Goal: Information Seeking & Learning: Learn about a topic

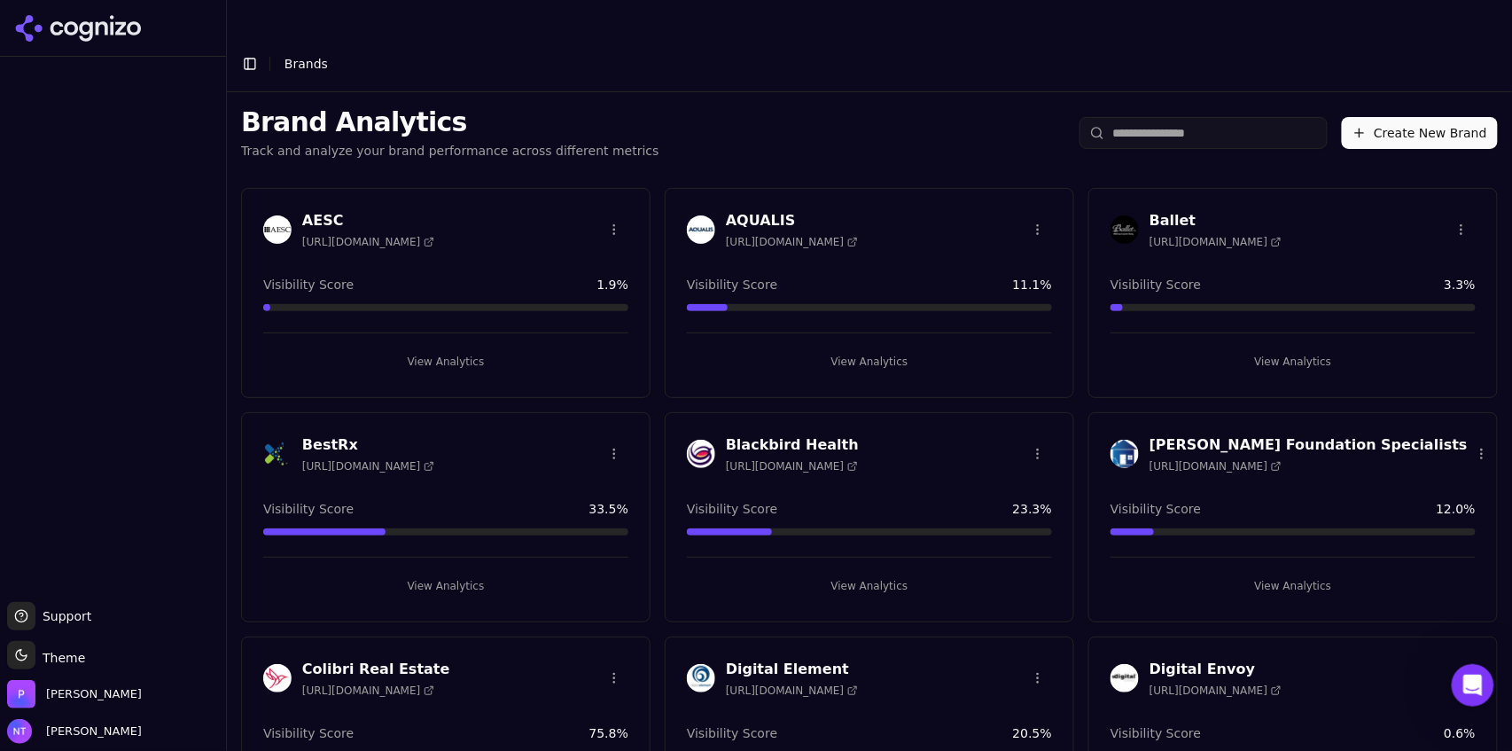
click at [907, 48] on header "Toggle Sidebar Brands" at bounding box center [869, 63] width 1285 height 57
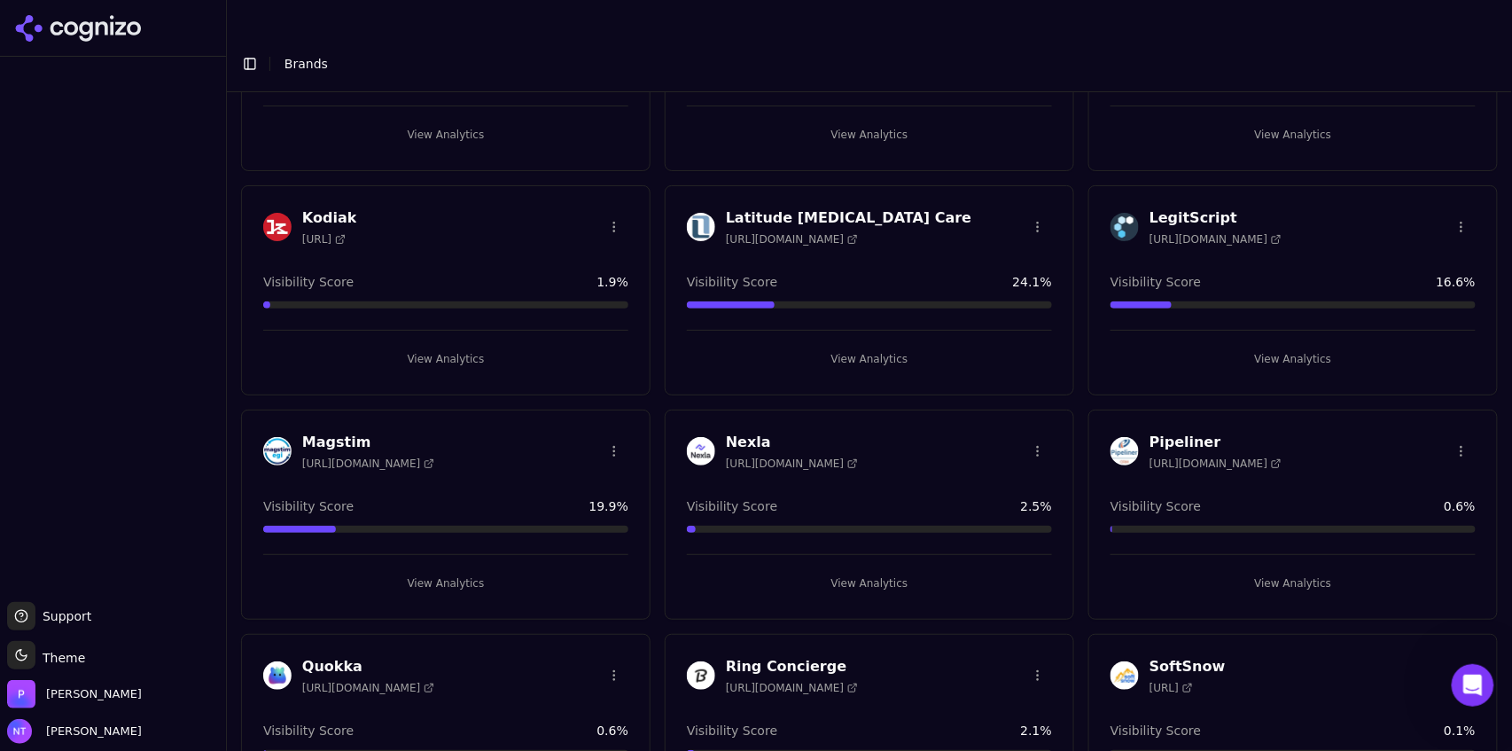
click at [439, 466] on button "View Analytics" at bounding box center [445, 583] width 365 height 28
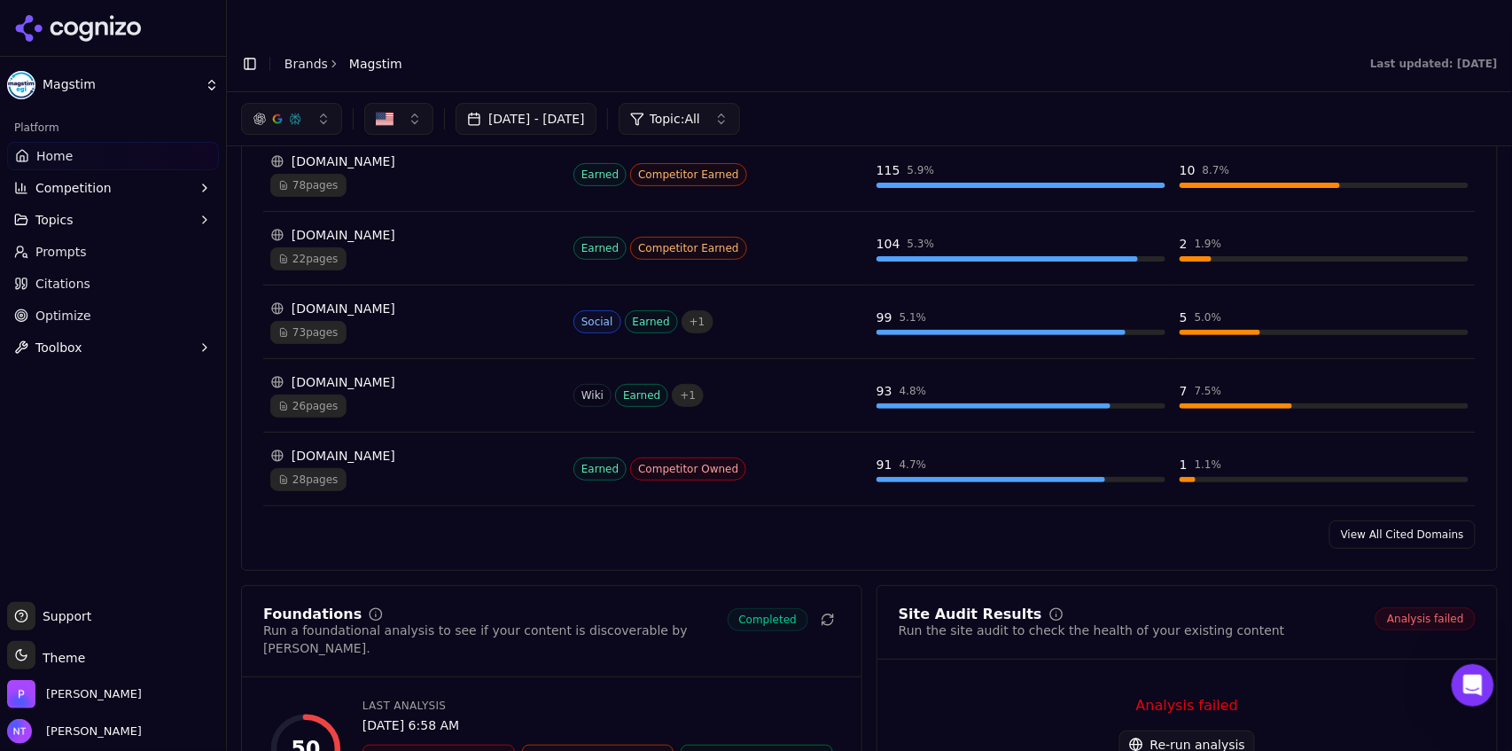
scroll to position [1905, 0]
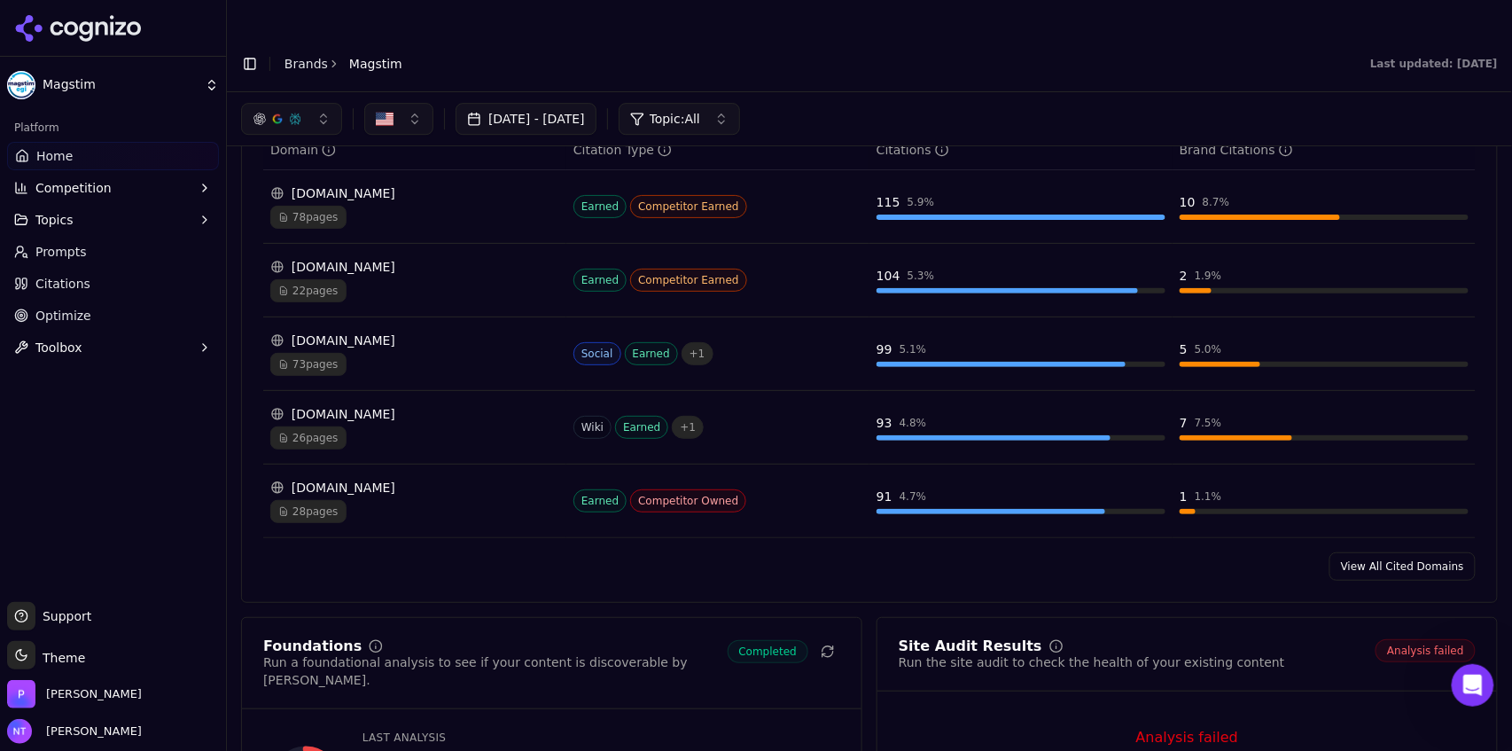
click at [403, 426] on div "26 pages" at bounding box center [414, 437] width 289 height 23
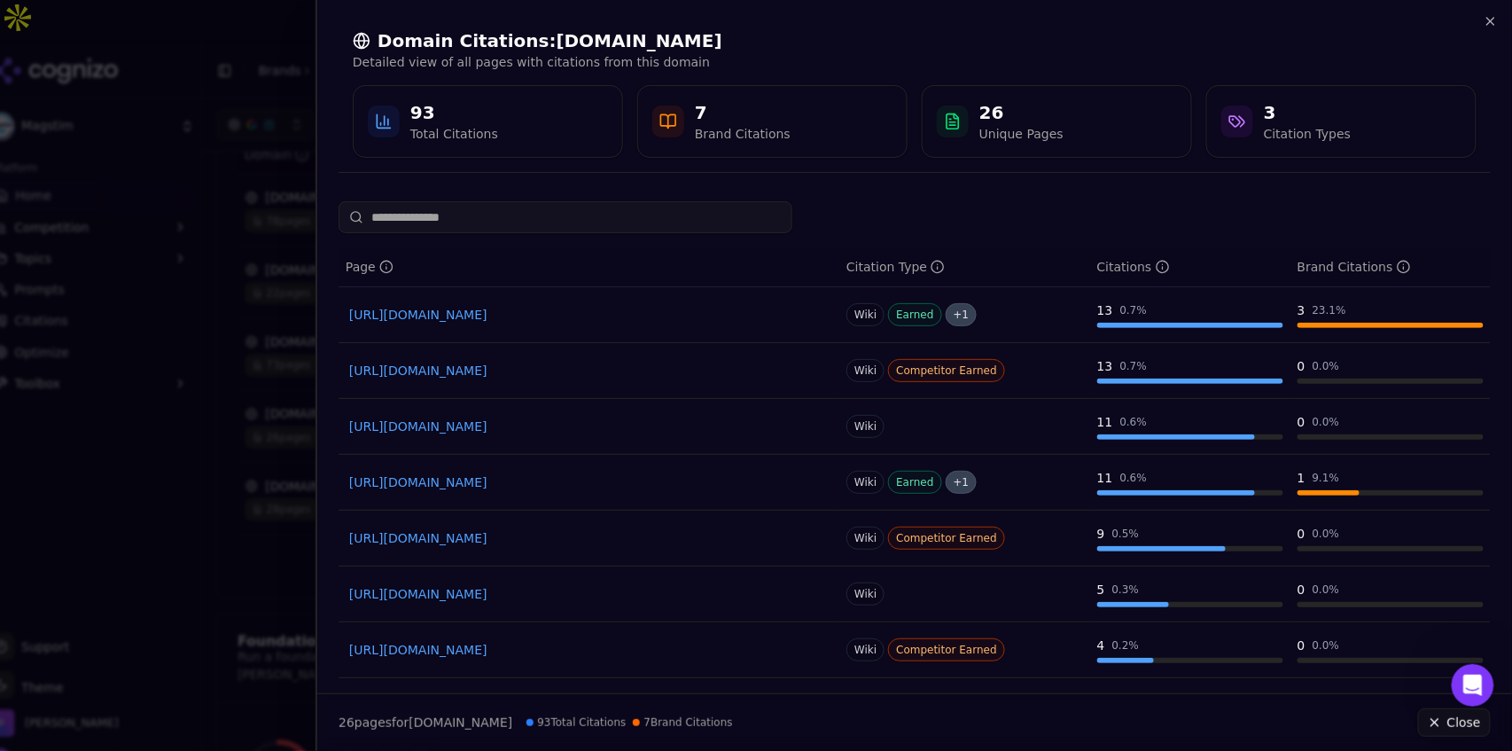
click at [528, 219] on input at bounding box center [566, 217] width 454 height 32
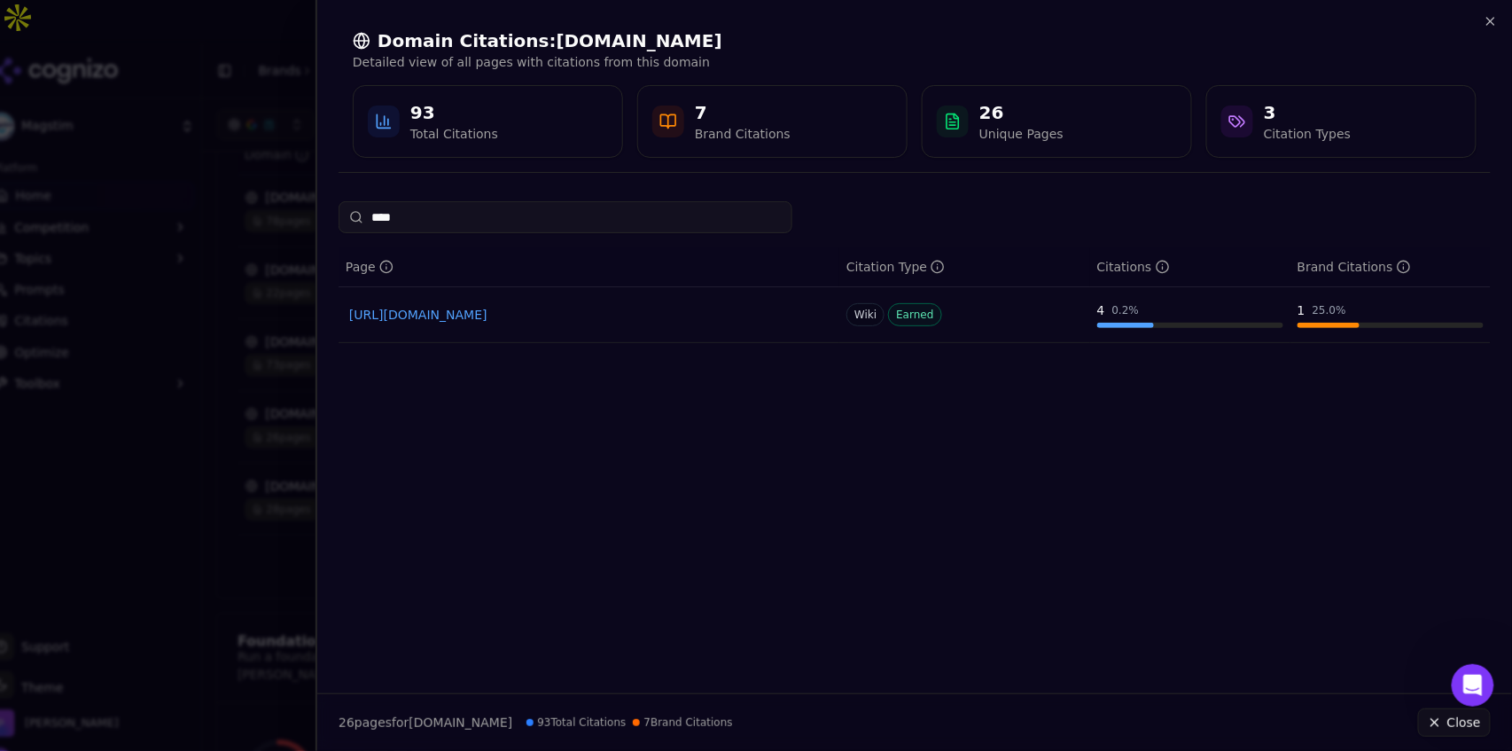
type input "*****"
type input "****"
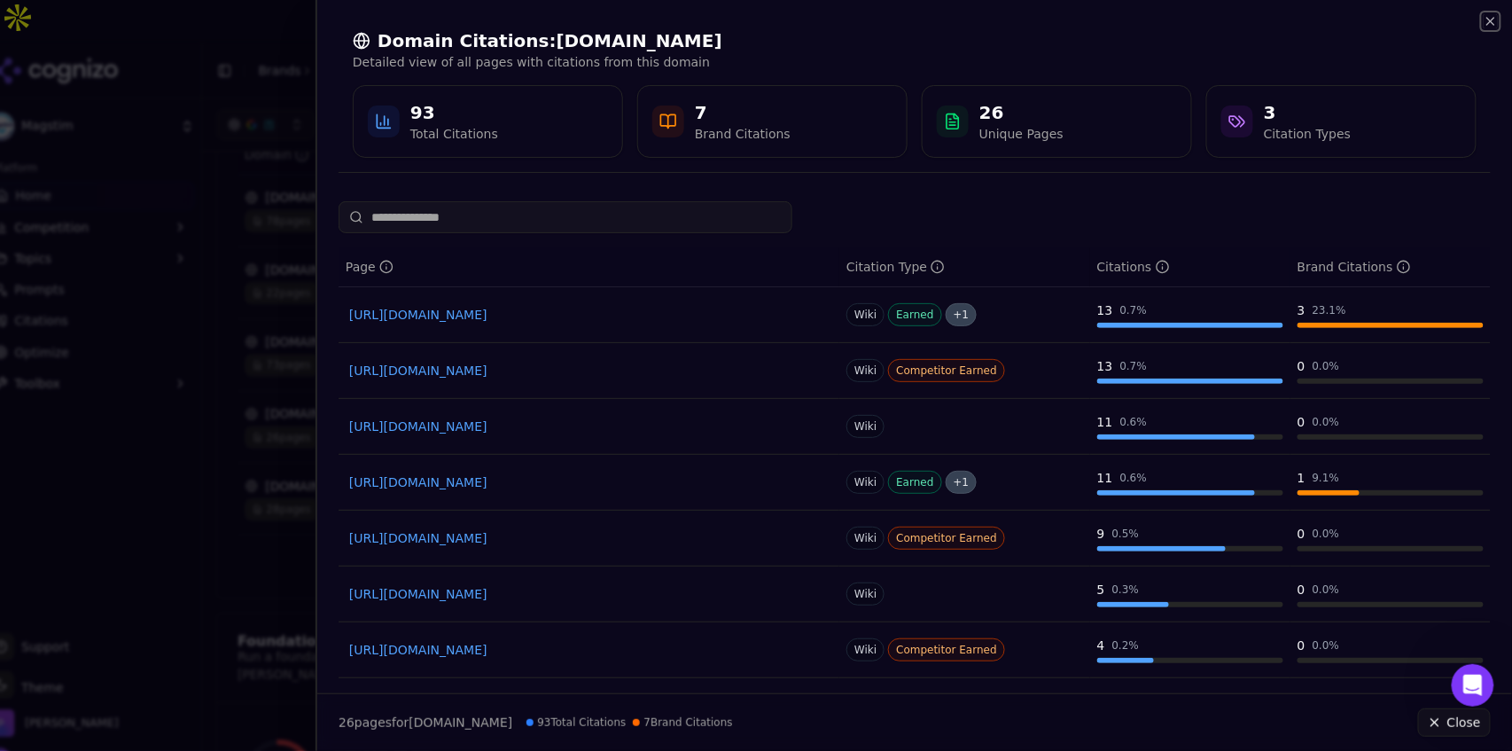
click at [907, 20] on icon "button" at bounding box center [1491, 21] width 14 height 14
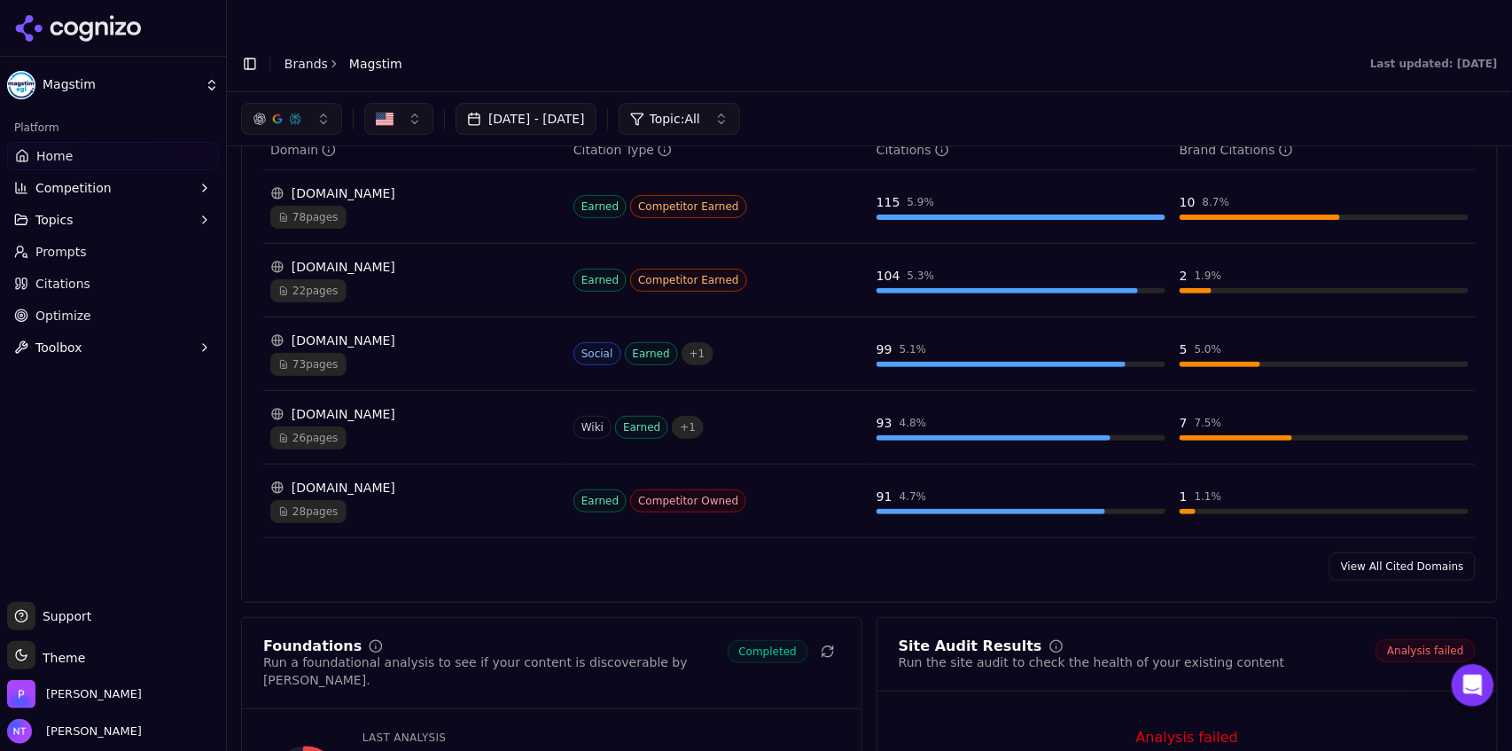
click at [403, 331] on div "[DOMAIN_NAME] 73 pages" at bounding box center [414, 353] width 289 height 44
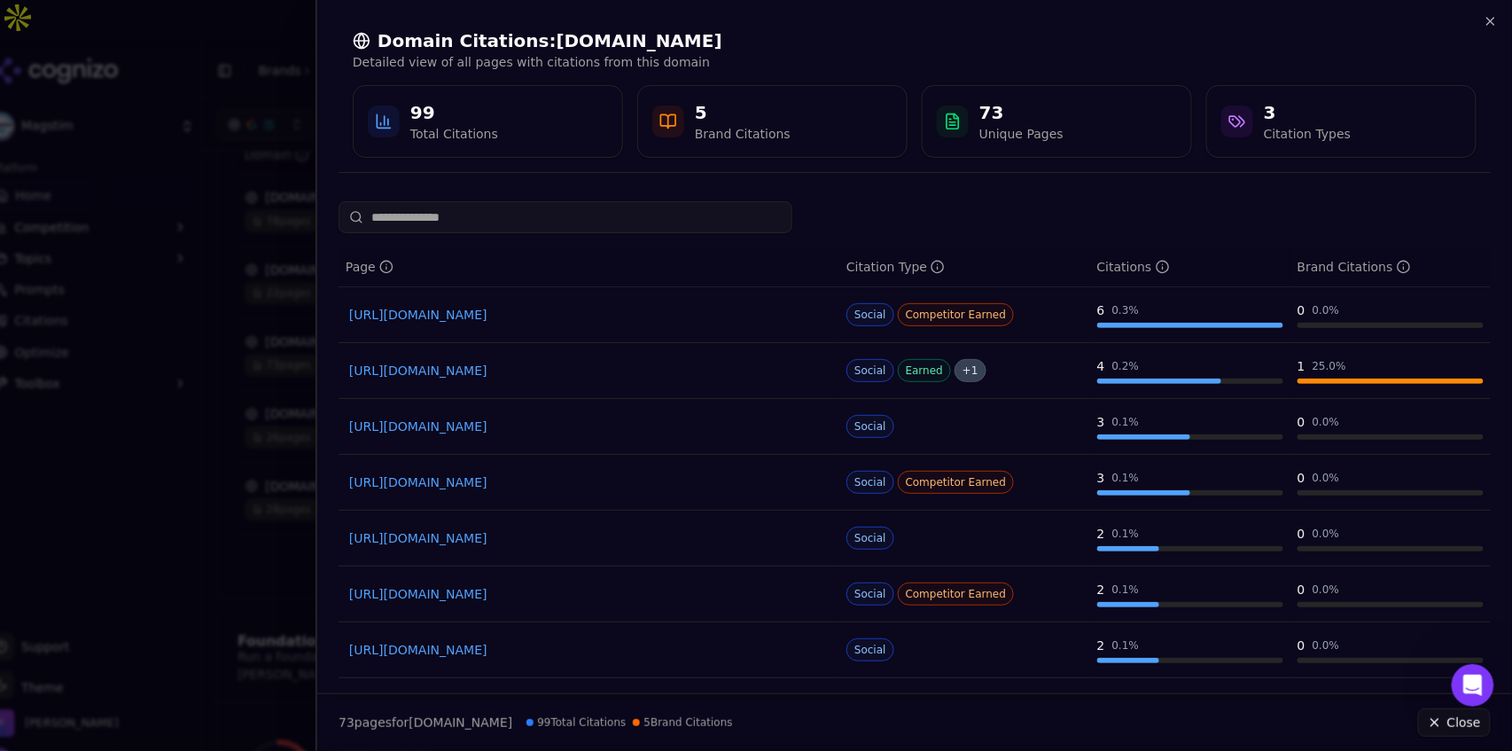
click at [490, 223] on input at bounding box center [566, 217] width 454 height 32
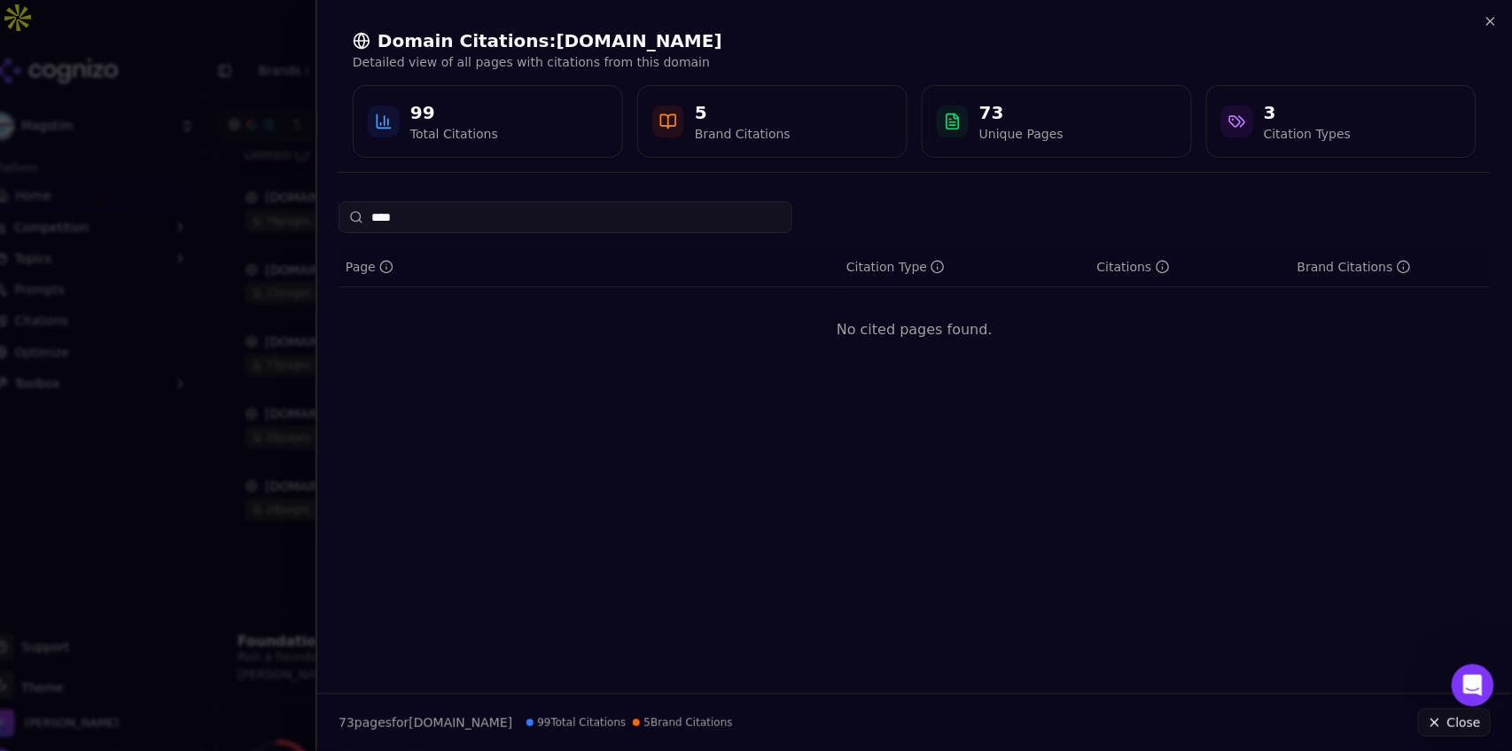
type input "*****"
type input "***"
click at [553, 320] on link "[URL][DOMAIN_NAME]" at bounding box center [588, 315] width 479 height 18
click at [907, 22] on icon "button" at bounding box center [1491, 21] width 14 height 14
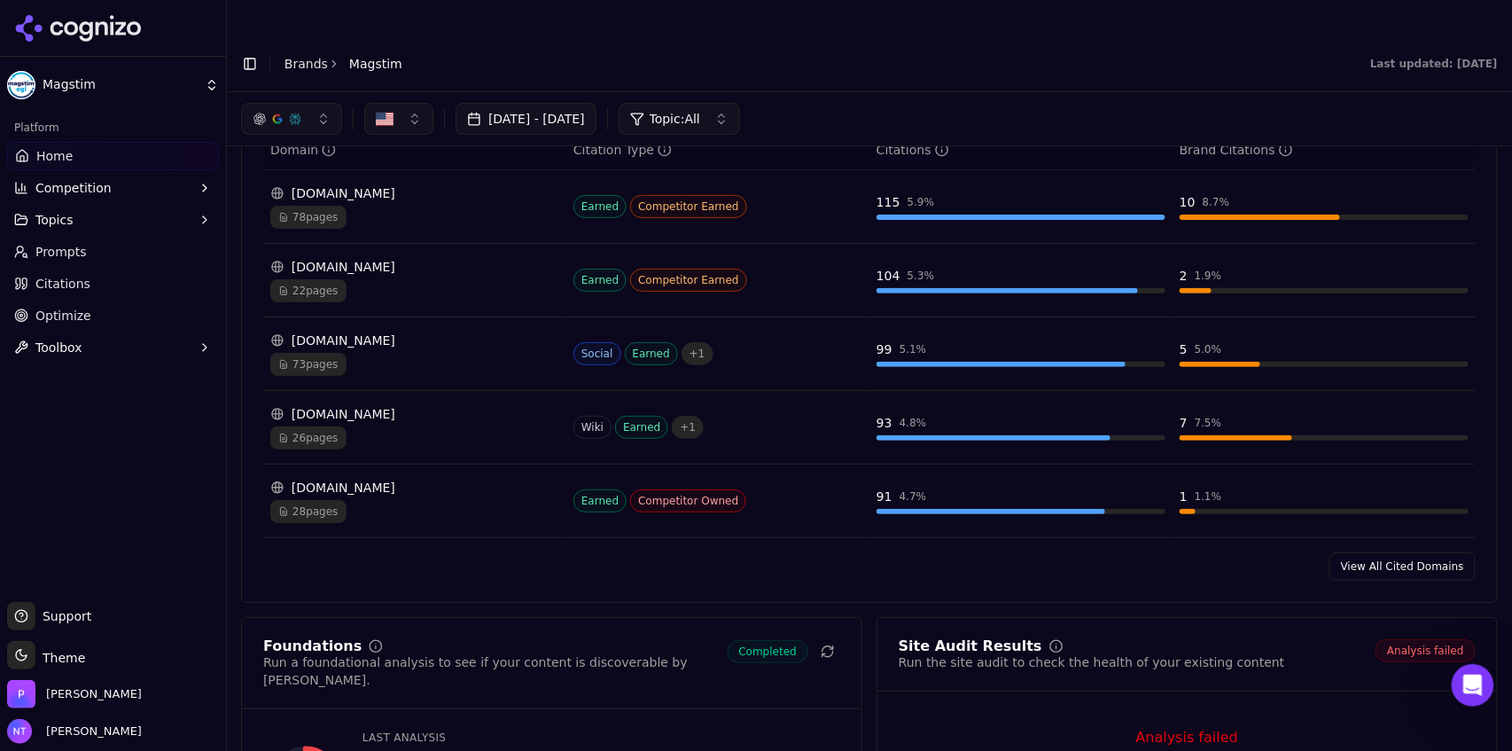
click at [347, 331] on div "[DOMAIN_NAME]" at bounding box center [414, 340] width 289 height 18
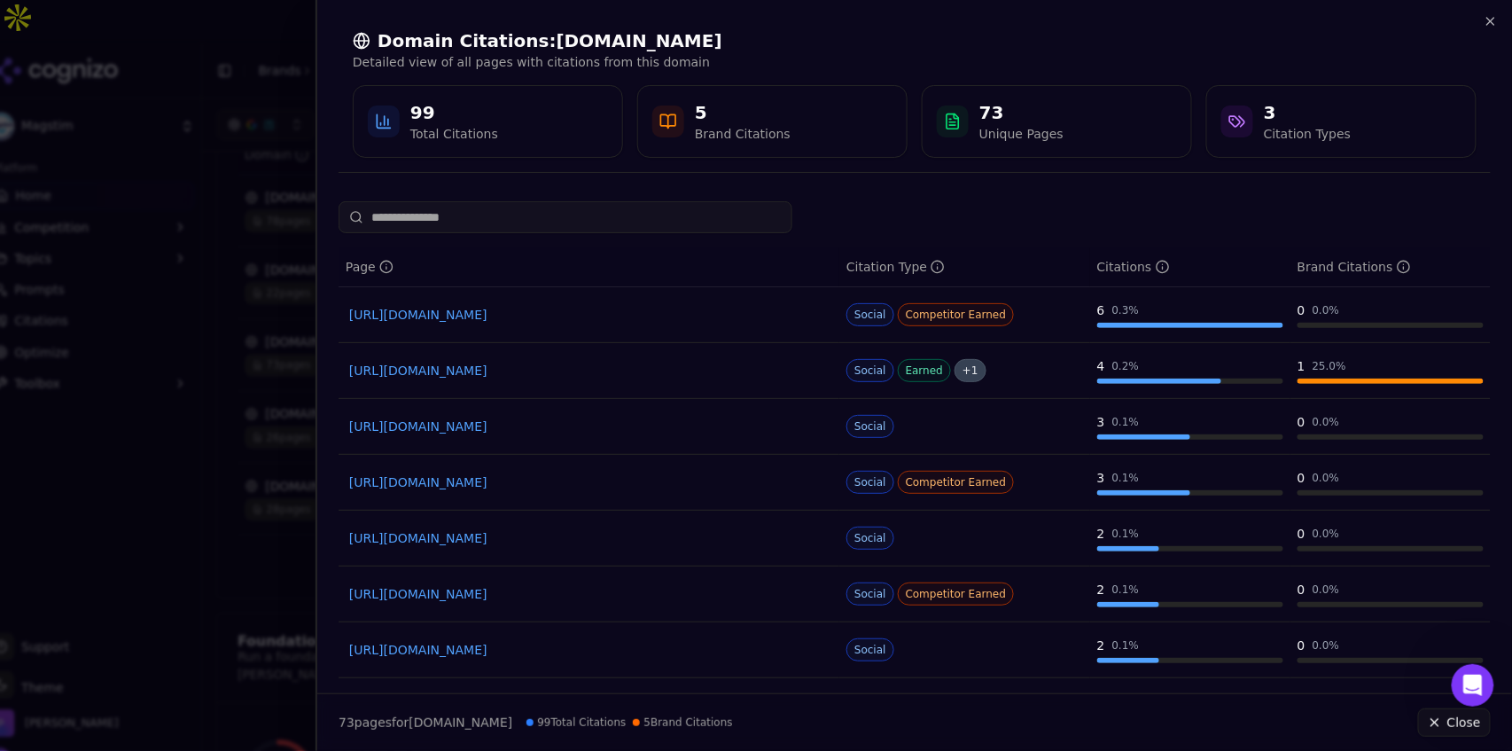
drag, startPoint x: 534, startPoint y: 223, endPoint x: 546, endPoint y: 180, distance: 45.2
click at [546, 180] on div "Domain Citations: [DOMAIN_NAME] Detailed view of all pages with citations from …" at bounding box center [914, 375] width 1196 height 751
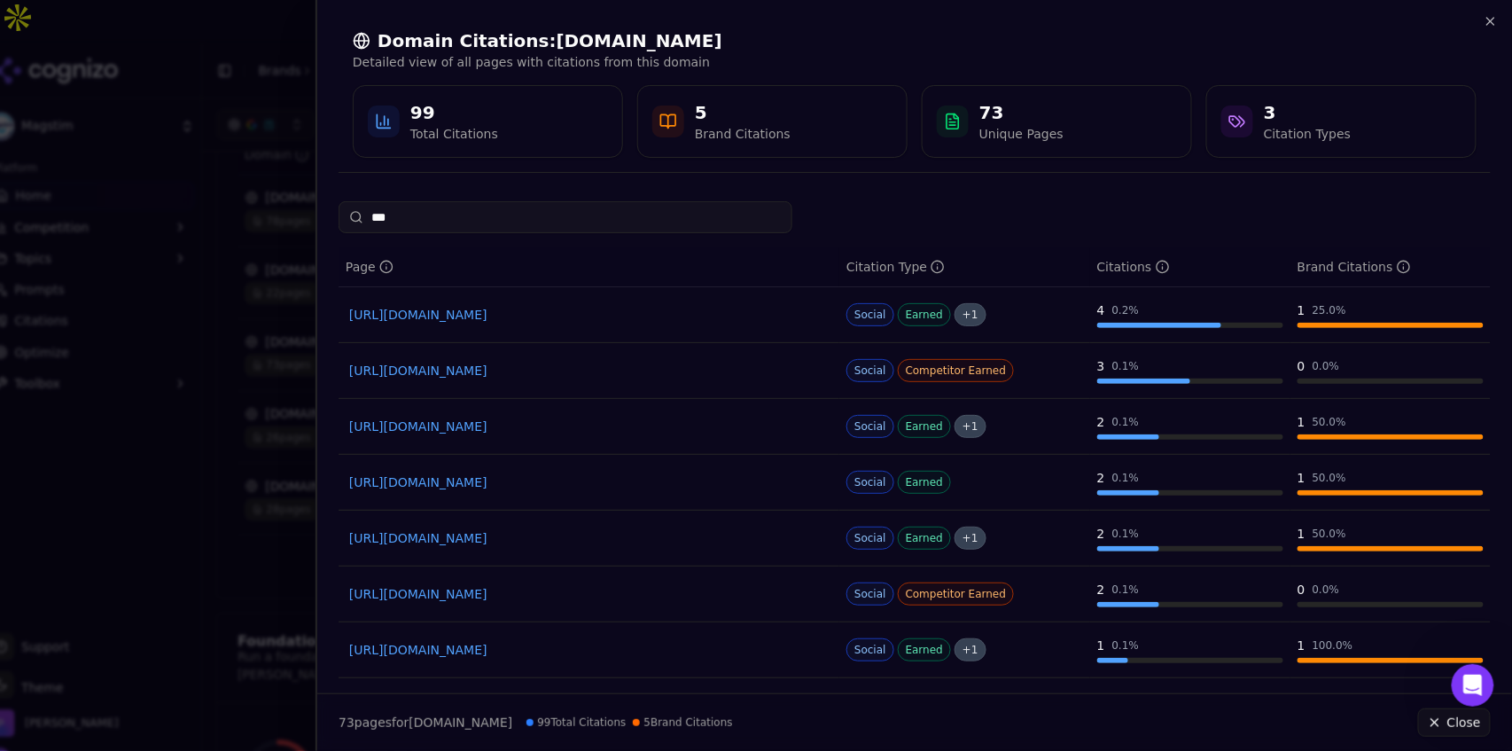
type input "***"
click at [534, 319] on link "[URL][DOMAIN_NAME]" at bounding box center [588, 315] width 479 height 18
drag, startPoint x: 1492, startPoint y: 14, endPoint x: 873, endPoint y: 172, distance: 639.3
click at [907, 15] on icon "button" at bounding box center [1491, 21] width 14 height 14
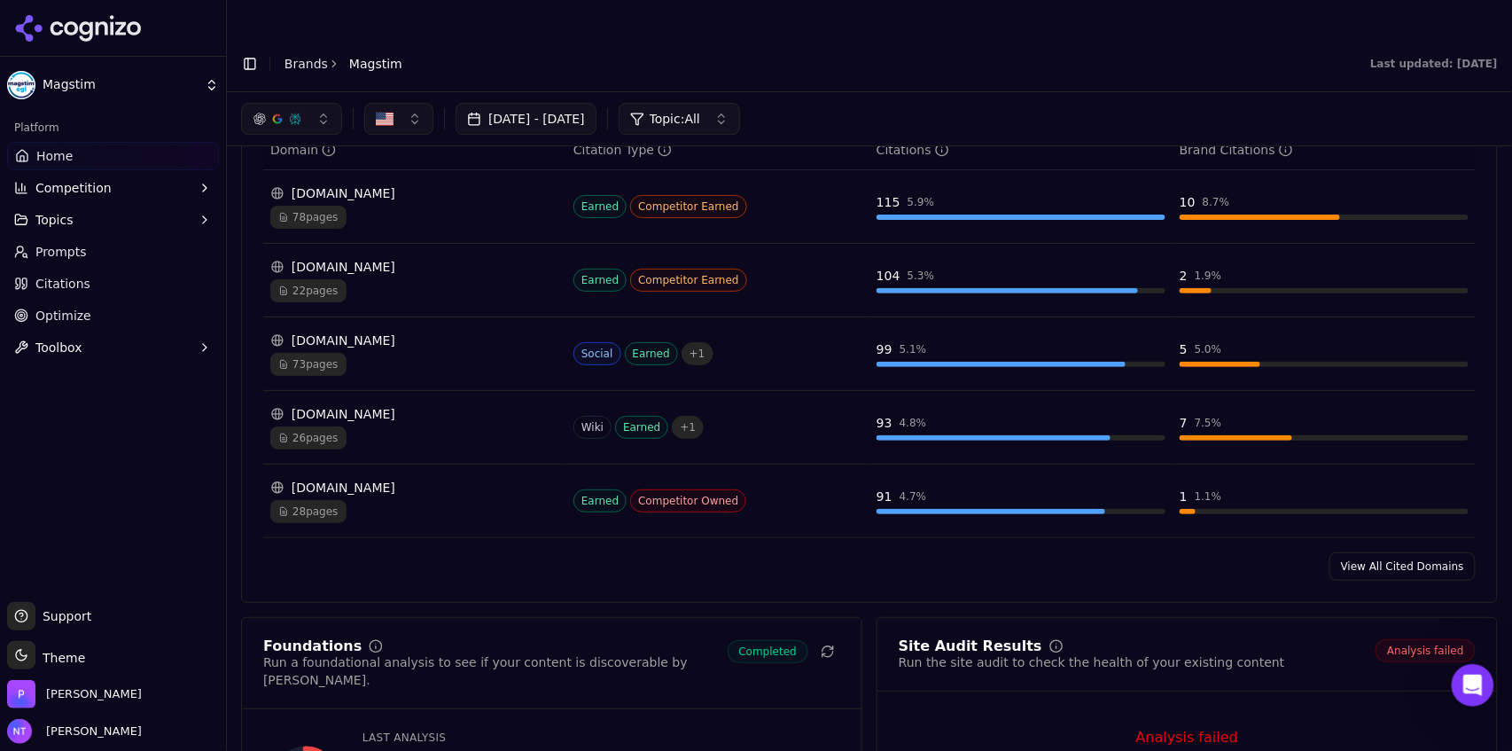
click at [411, 405] on div "[DOMAIN_NAME] 26 pages" at bounding box center [414, 427] width 289 height 44
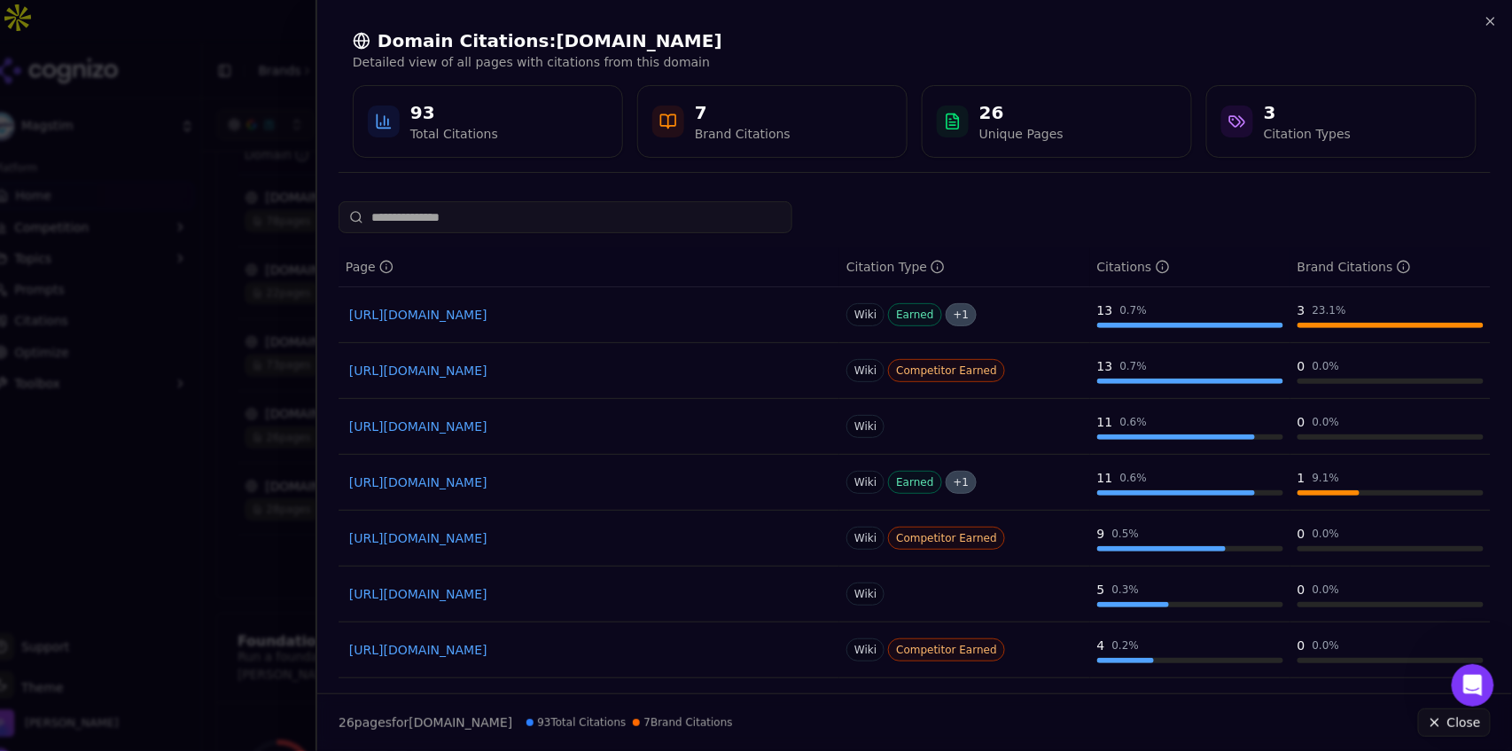
click at [684, 217] on input at bounding box center [566, 217] width 454 height 32
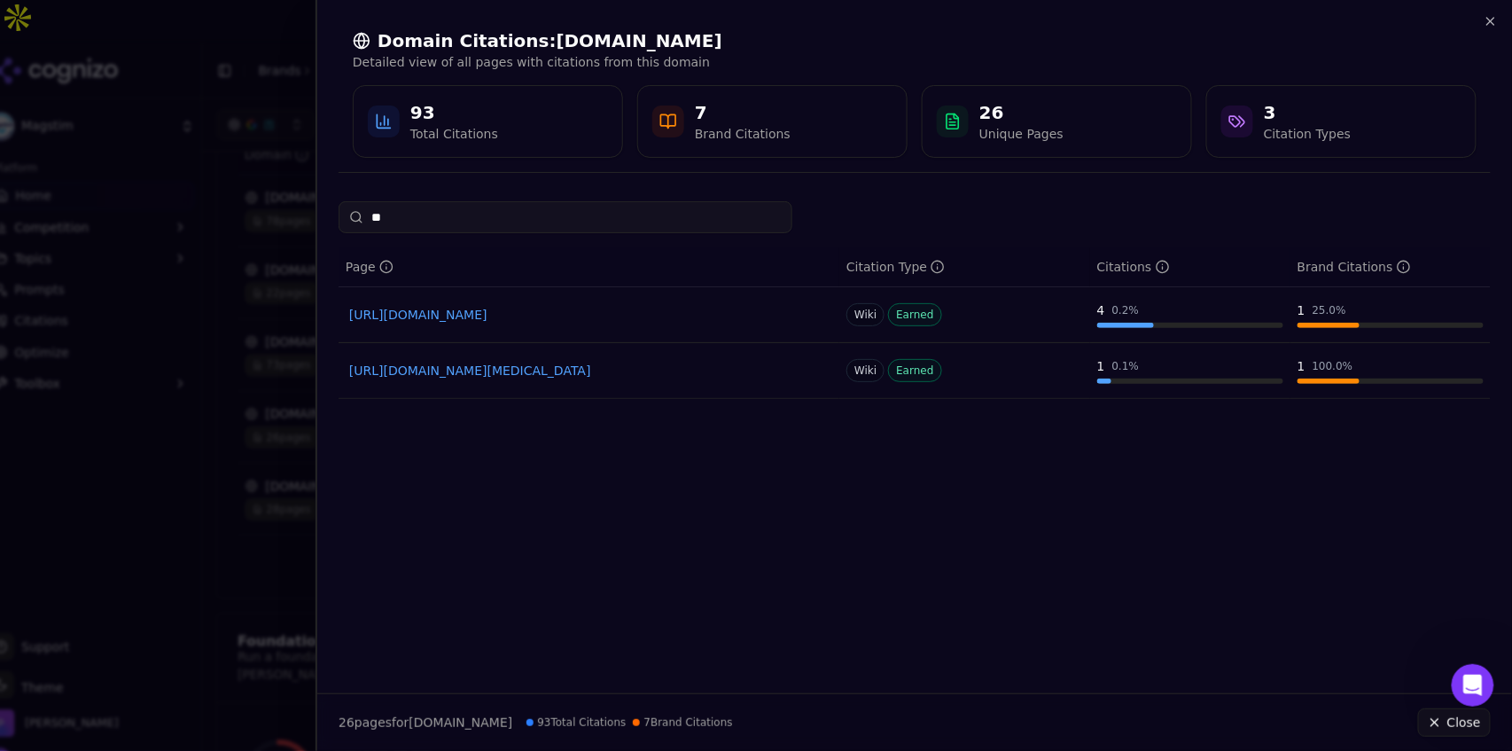
type input "**"
click at [907, 33] on div "Domain Citations: [DOMAIN_NAME] Detailed view of all pages with citations from …" at bounding box center [915, 93] width 1152 height 158
click at [907, 27] on icon "button" at bounding box center [1491, 21] width 14 height 14
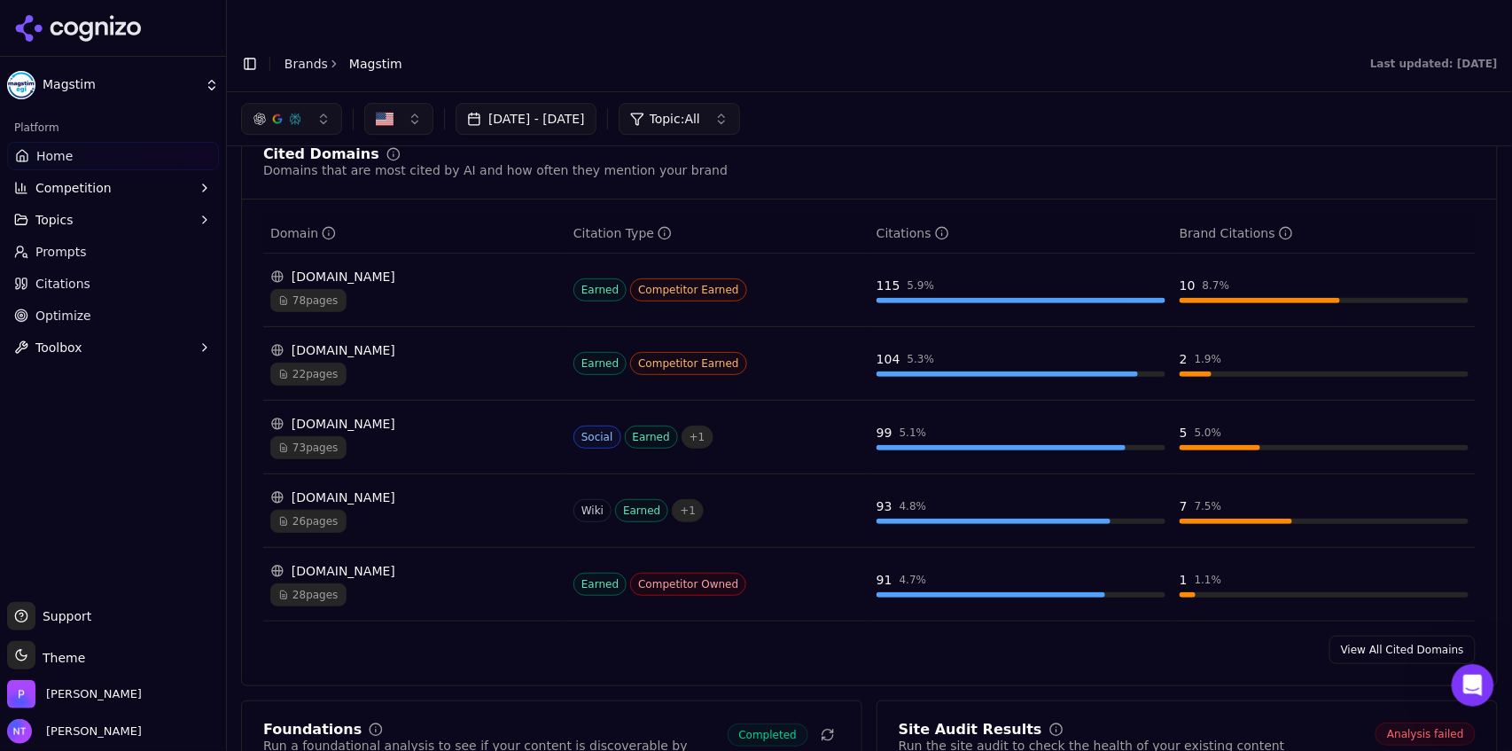
scroll to position [1812, 0]
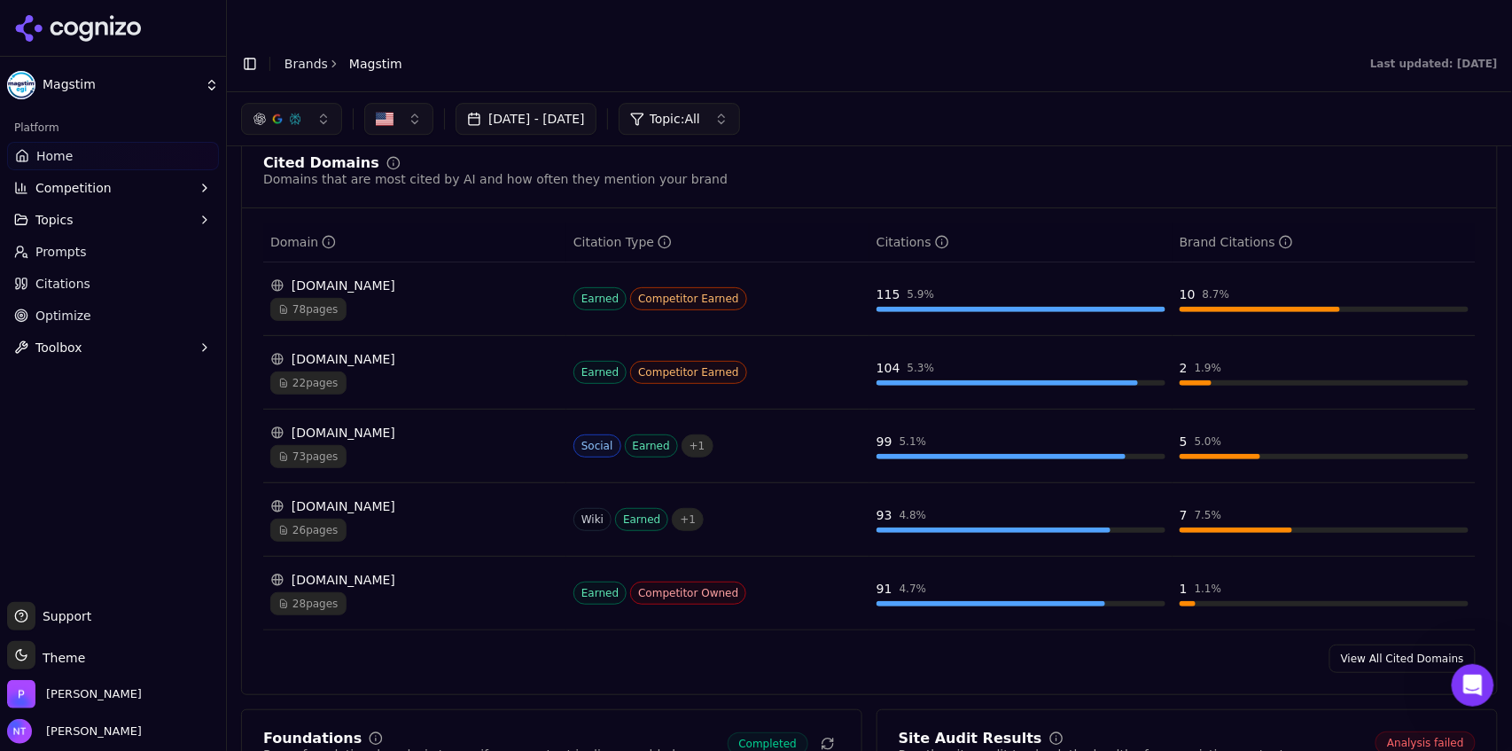
click at [289, 112] on div "button" at bounding box center [295, 119] width 14 height 14
click at [292, 180] on span "Google AI Overviews" at bounding box center [292, 190] width 112 height 35
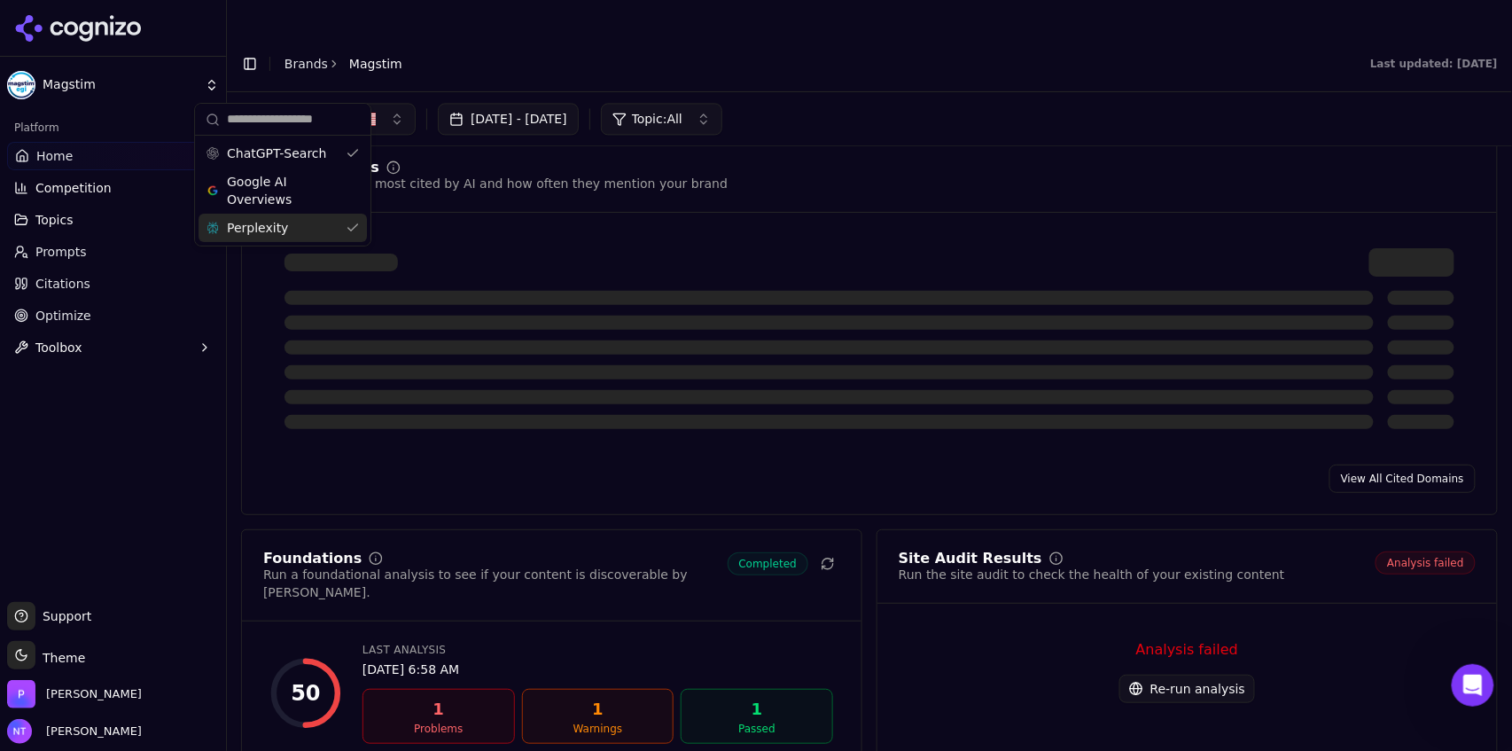
click at [284, 224] on div "Perplexity" at bounding box center [283, 228] width 168 height 28
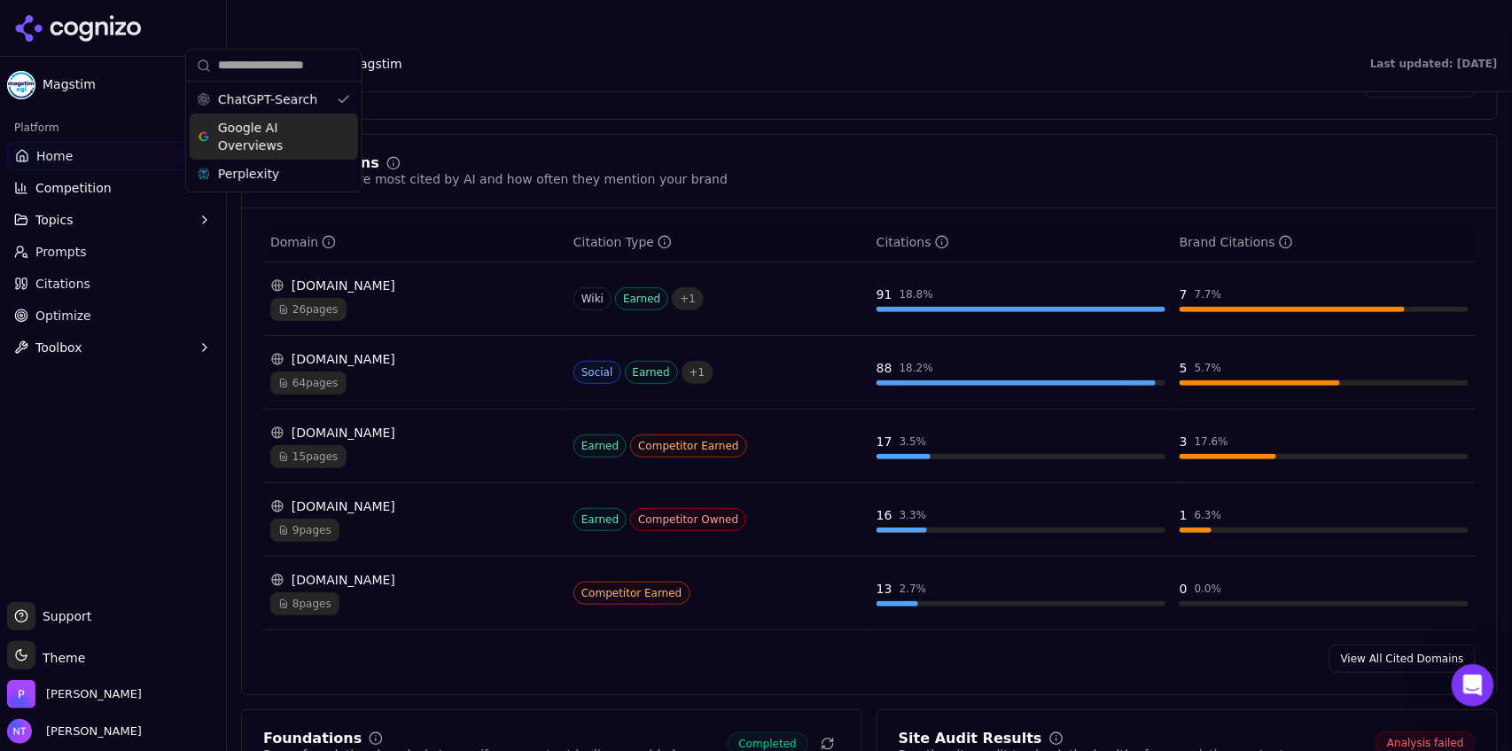
click at [273, 133] on span "Google AI Overviews" at bounding box center [274, 136] width 112 height 35
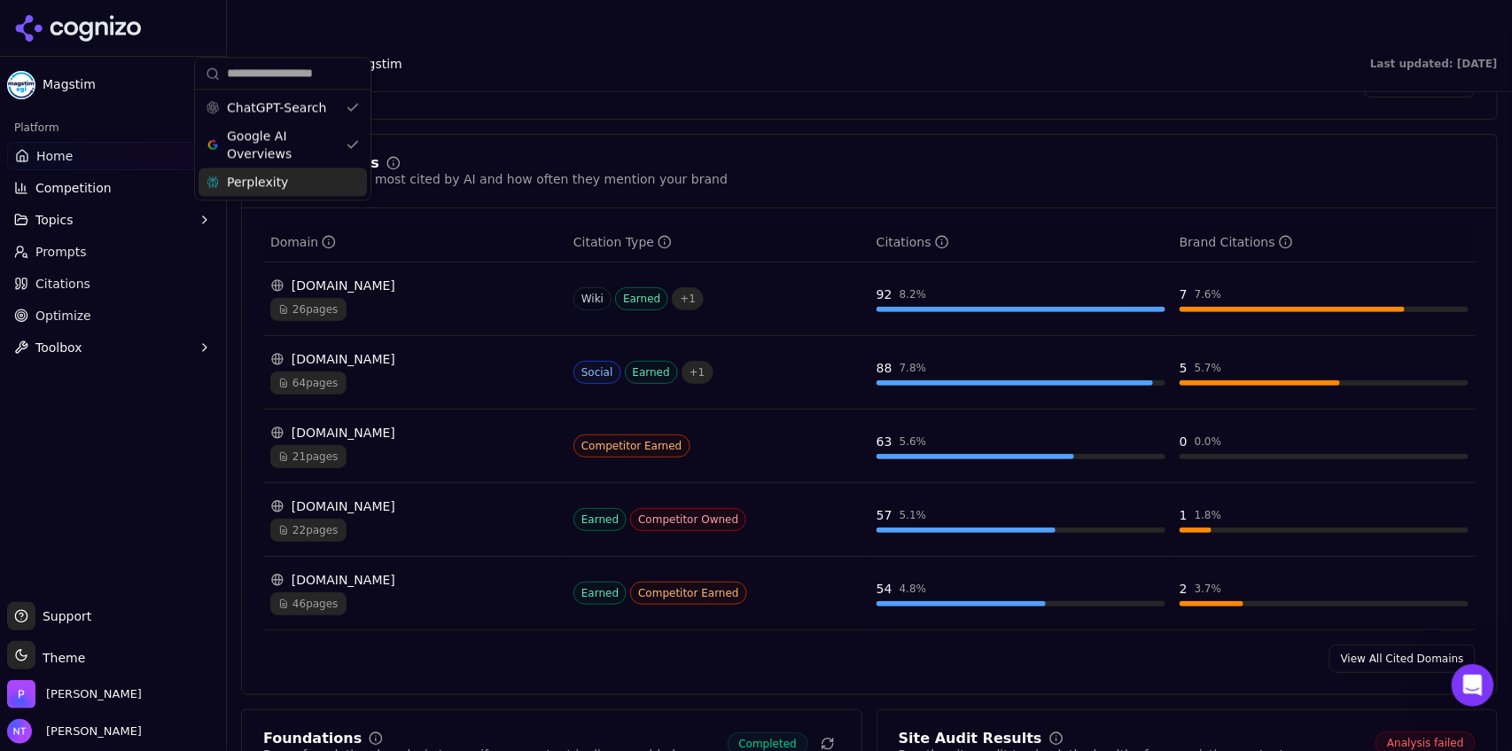
click at [275, 226] on th "Domain" at bounding box center [414, 242] width 303 height 40
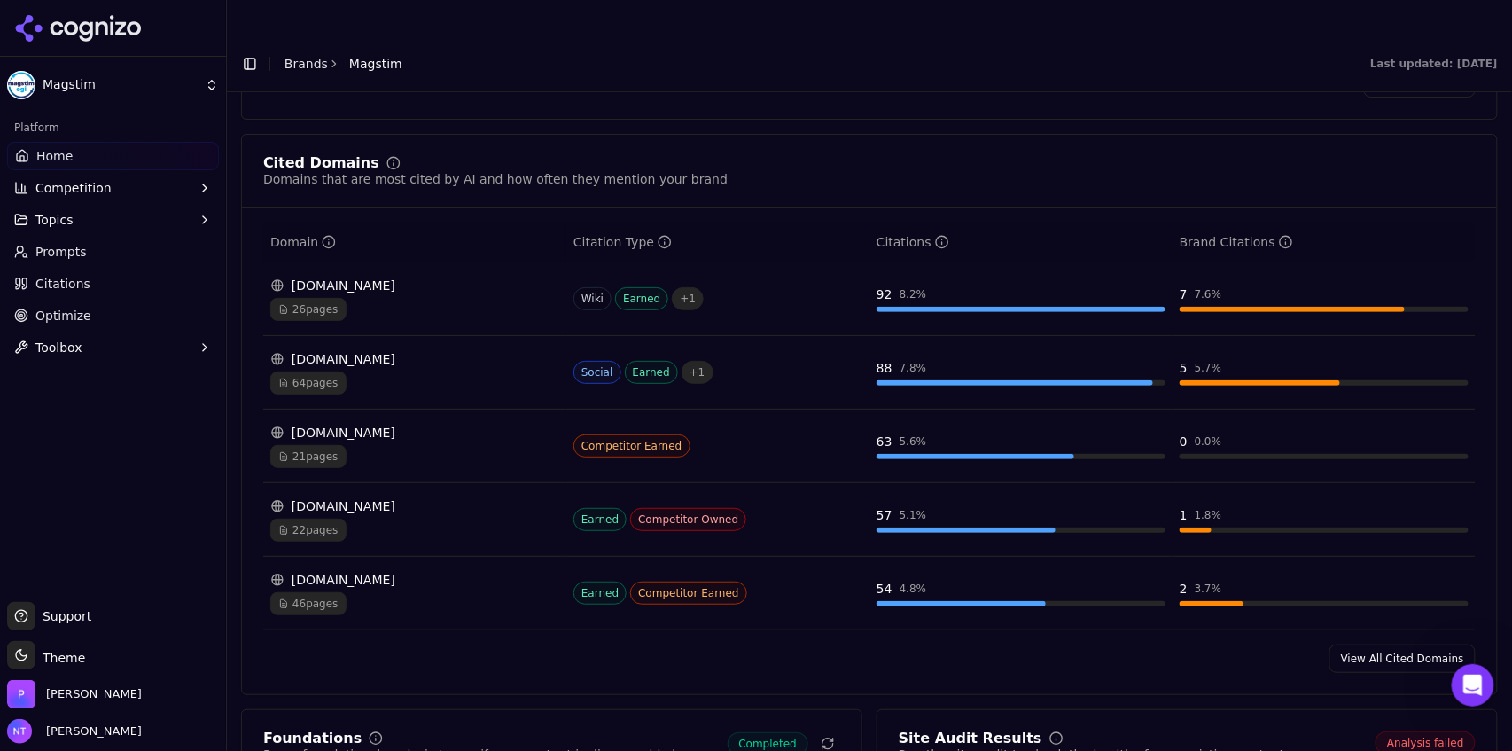
click at [299, 57] on link "Brands" at bounding box center [305, 64] width 43 height 14
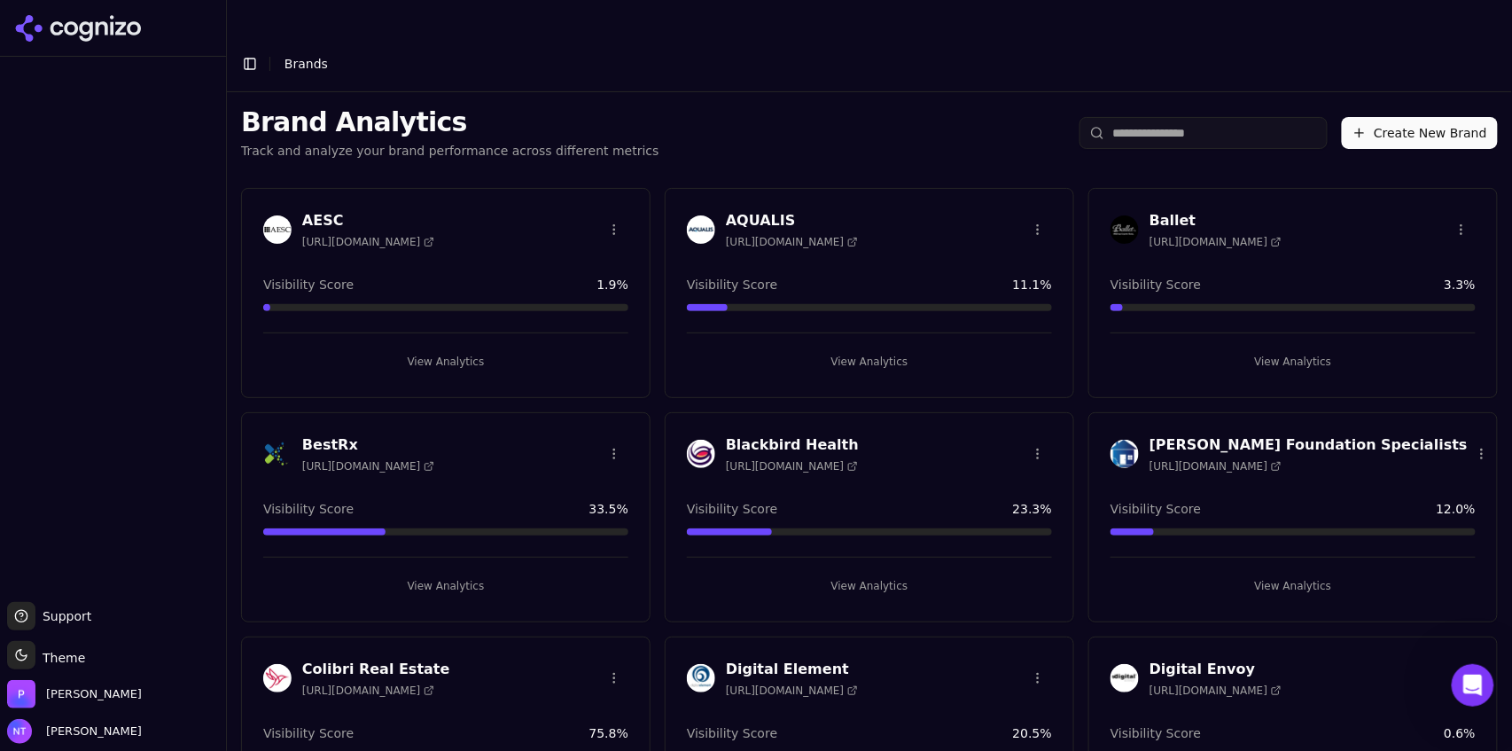
click at [907, 47] on header "Toggle Sidebar Brands" at bounding box center [869, 63] width 1285 height 57
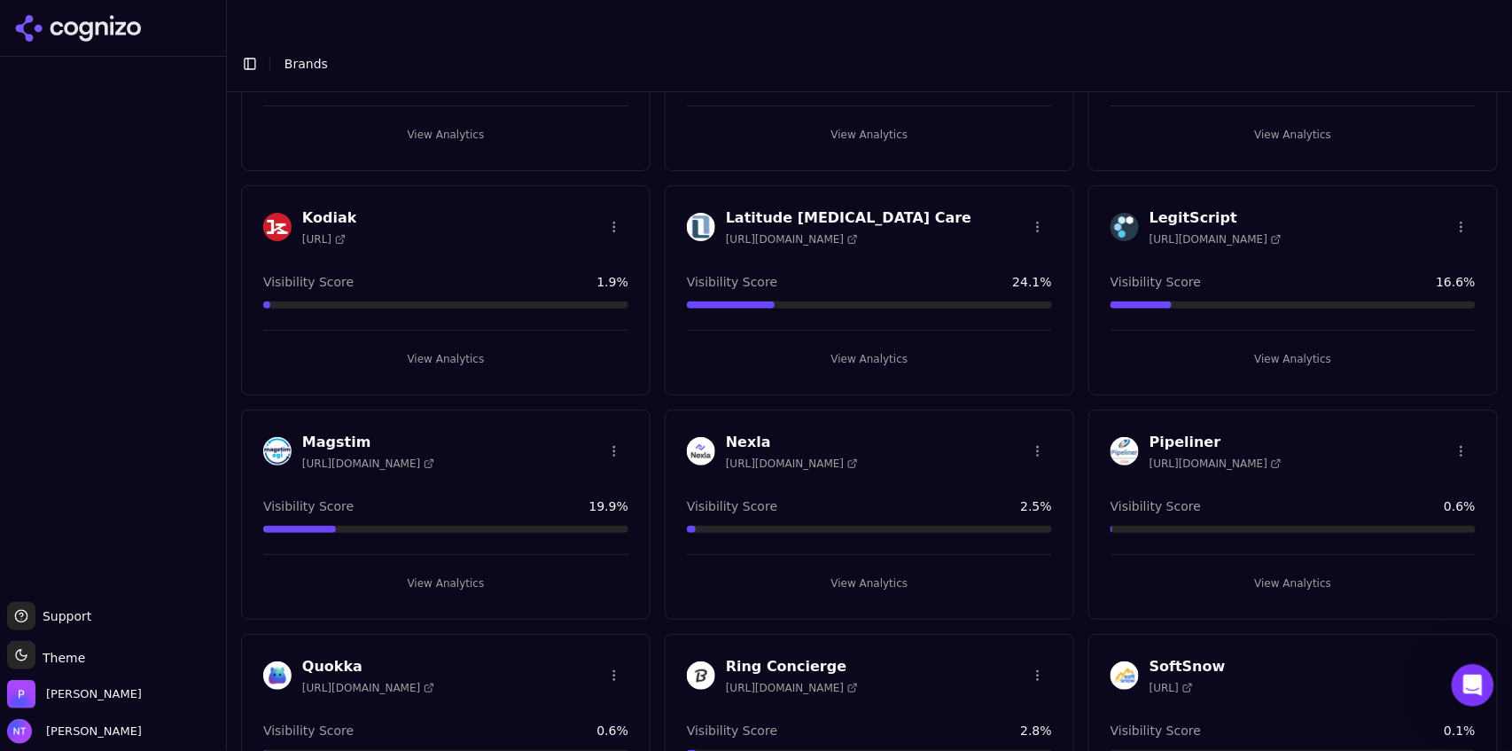
drag, startPoint x: 976, startPoint y: 242, endPoint x: 595, endPoint y: 331, distance: 391.5
click at [605, 321] on div "AESC [URL][DOMAIN_NAME] Visibility Score 1.9 % View Analytics AQUALIS [URL][DOM…" at bounding box center [869, 178] width 1285 height 2256
click at [452, 466] on button "View Analytics" at bounding box center [445, 583] width 365 height 28
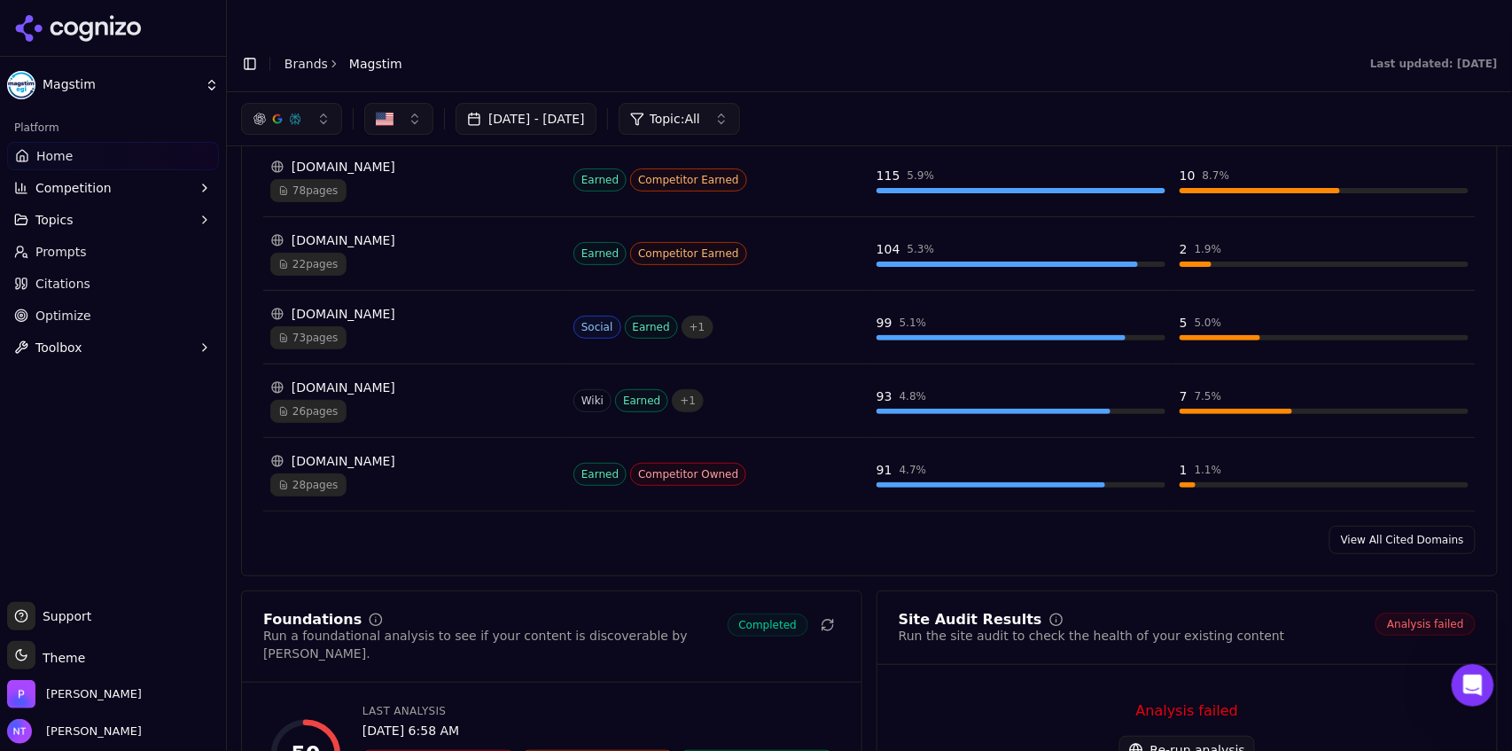
scroll to position [1915, 0]
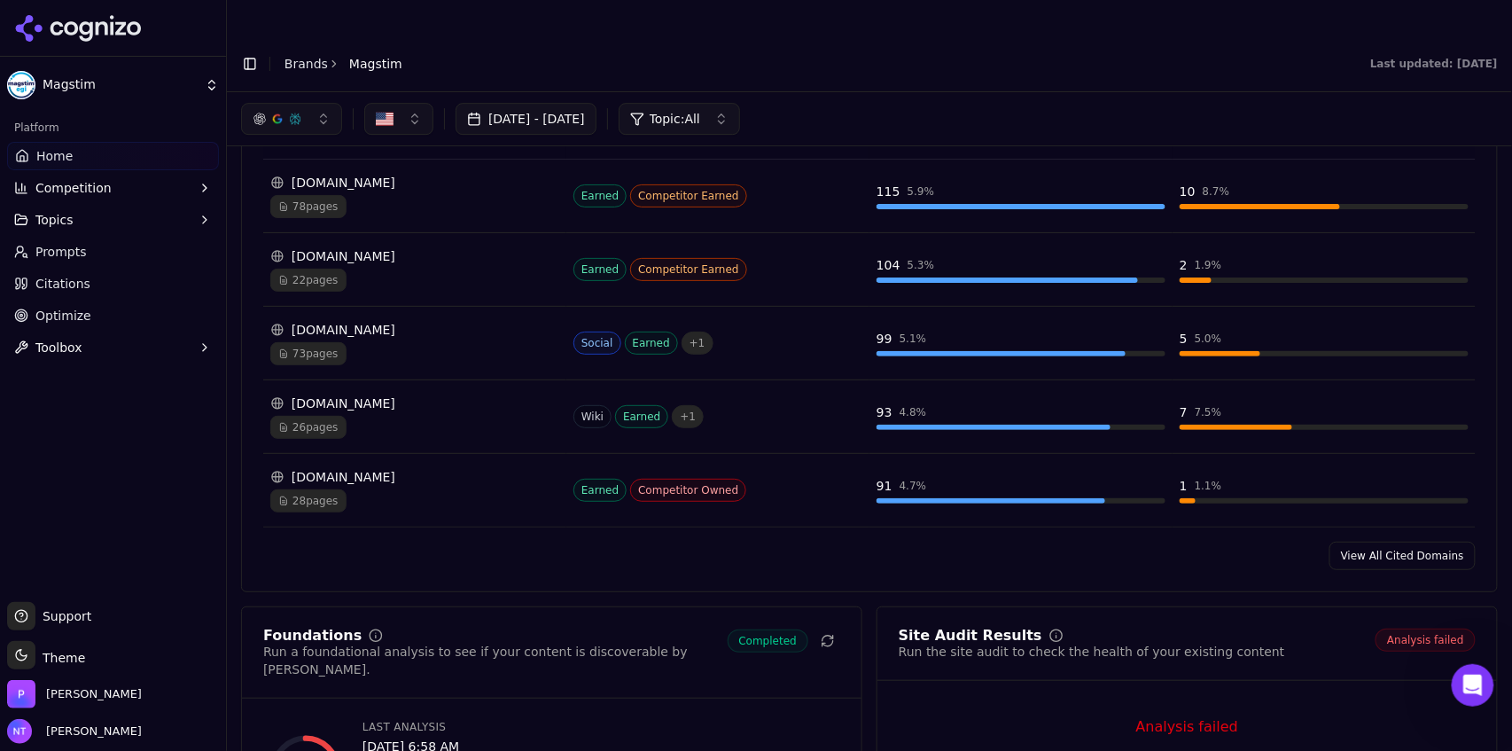
click at [430, 394] on div "[DOMAIN_NAME] 26 pages" at bounding box center [414, 416] width 289 height 44
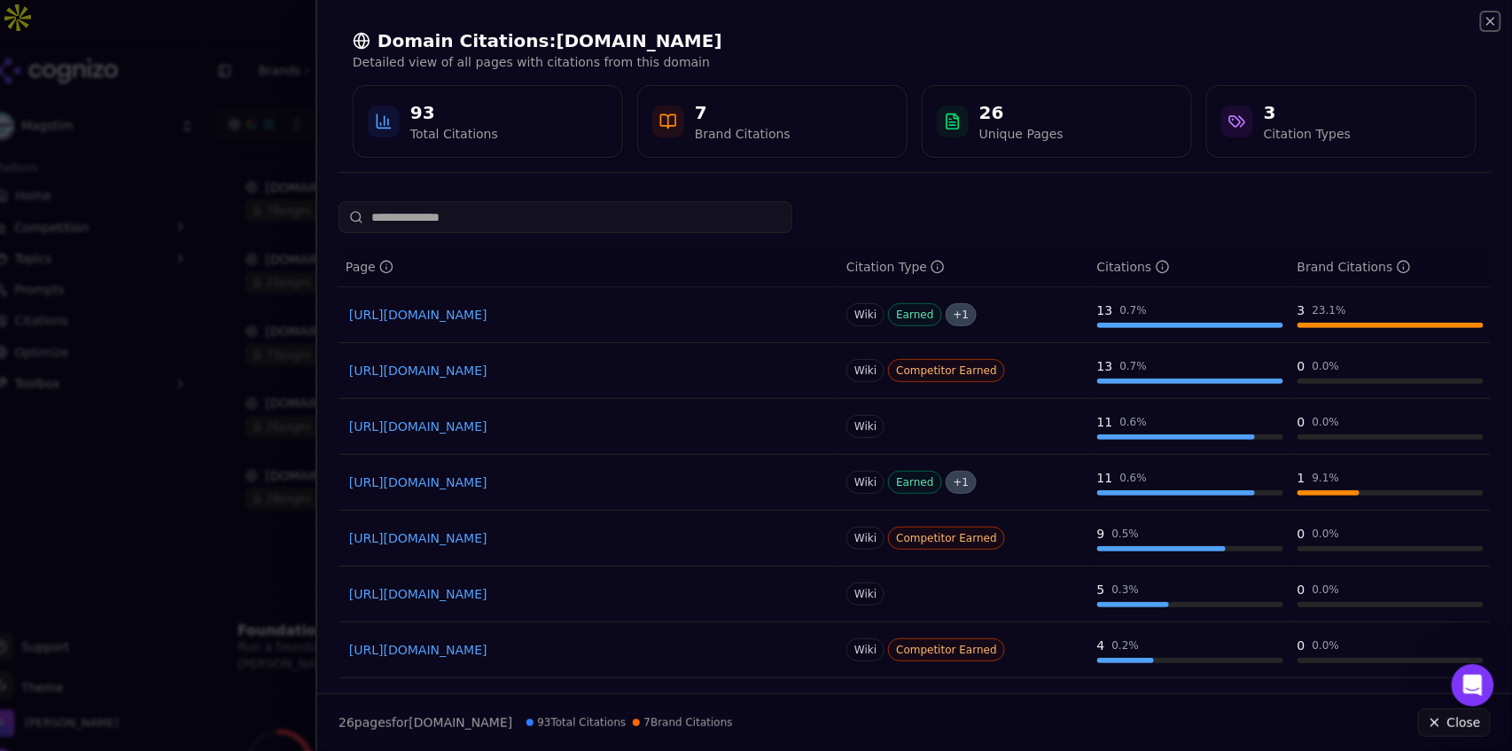
click at [907, 27] on icon "button" at bounding box center [1491, 21] width 14 height 14
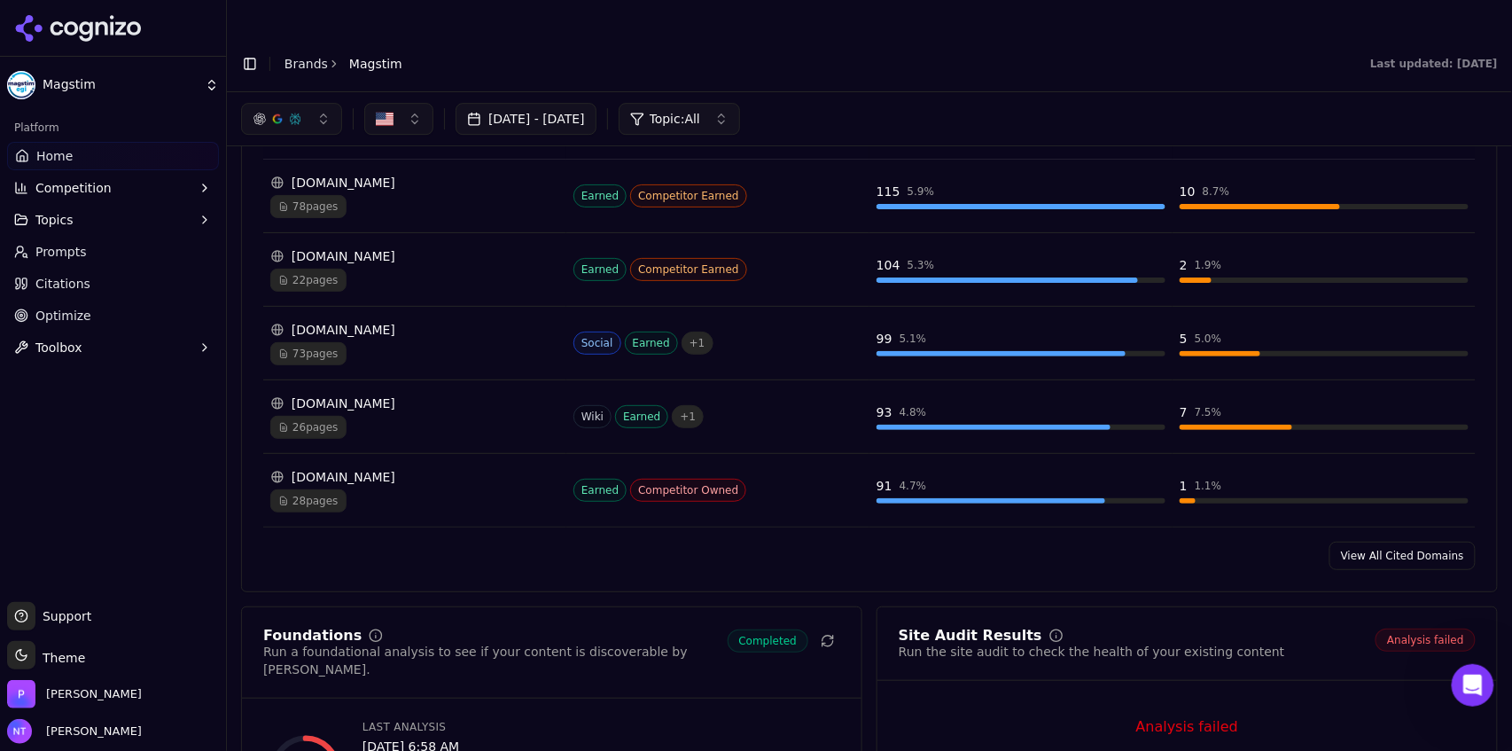
click at [387, 321] on div "[DOMAIN_NAME]" at bounding box center [414, 330] width 289 height 18
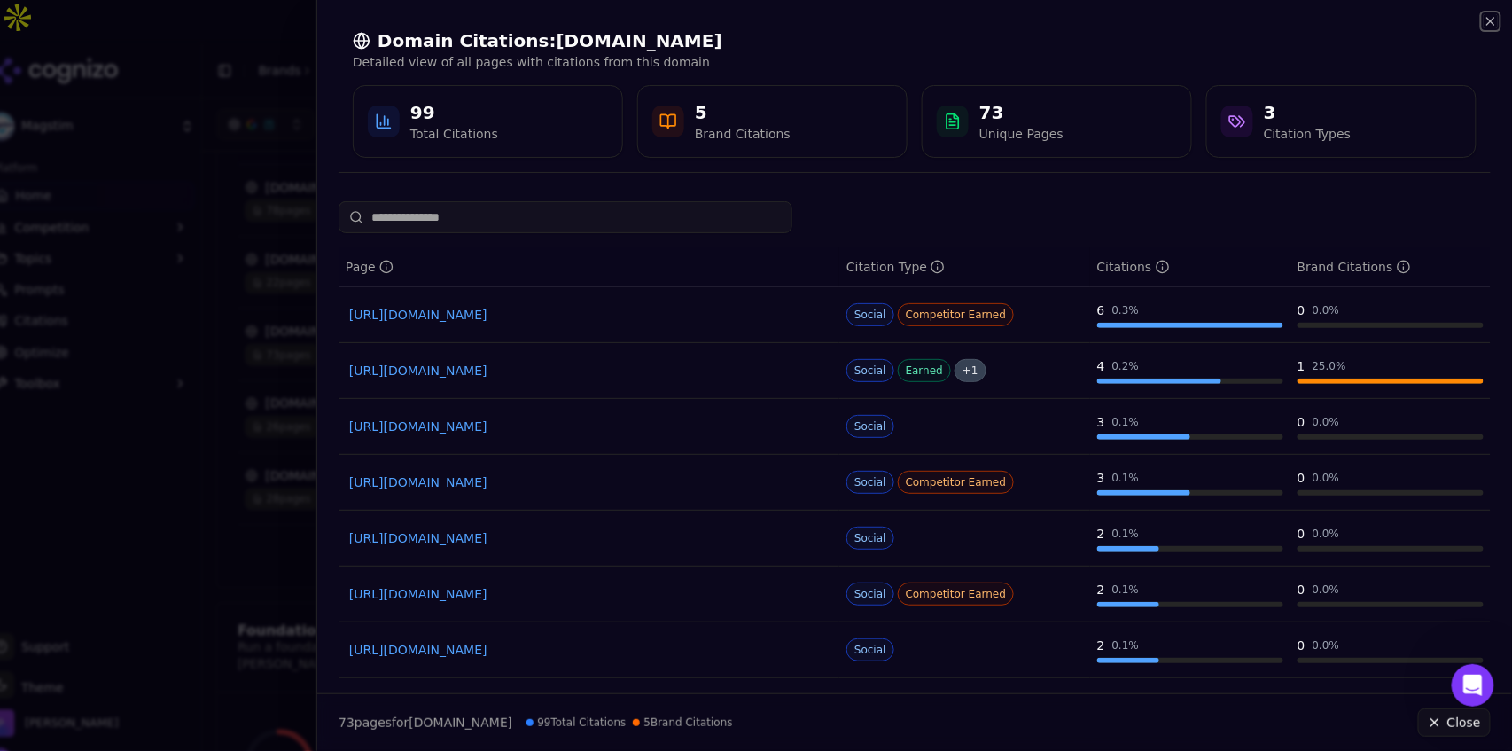
click at [907, 21] on icon "button" at bounding box center [1490, 21] width 7 height 7
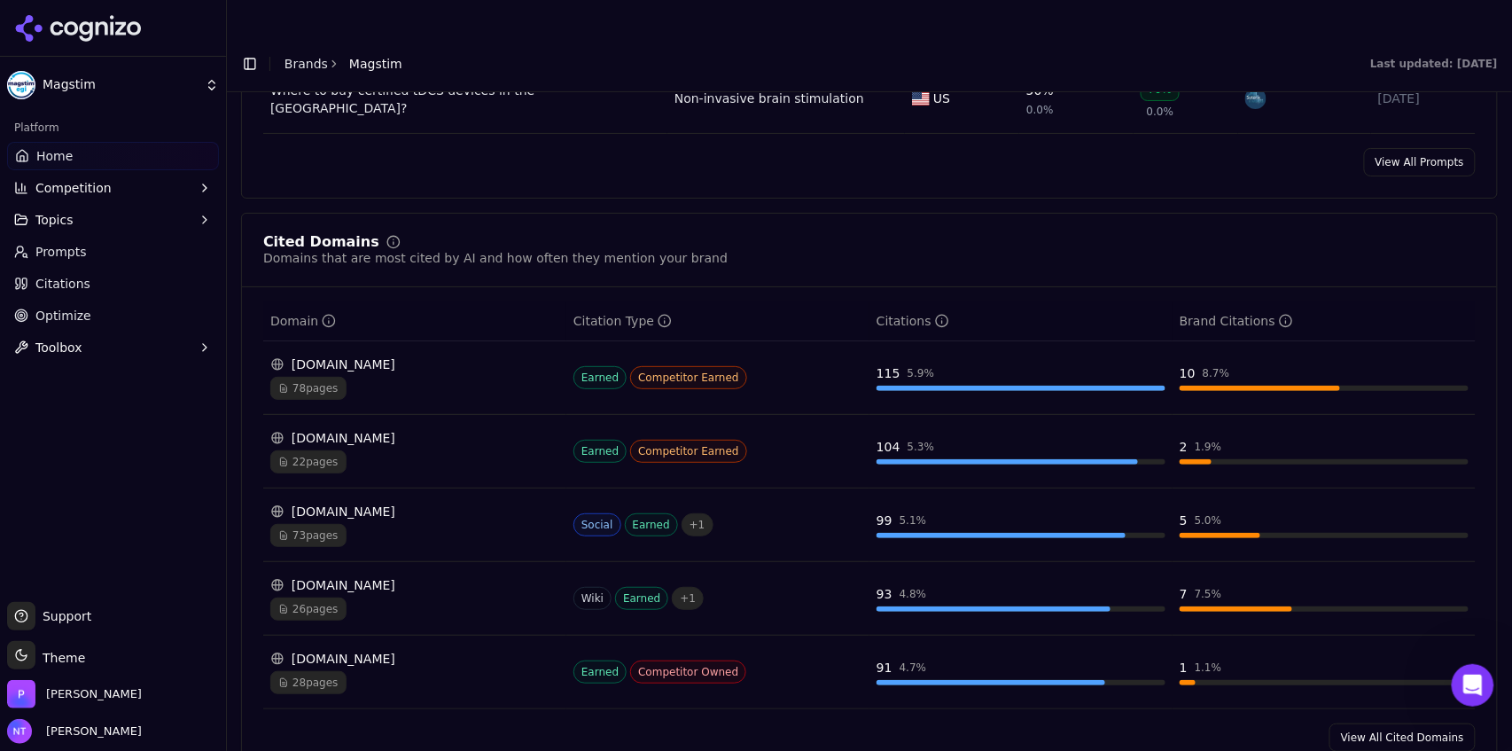
scroll to position [1741, 0]
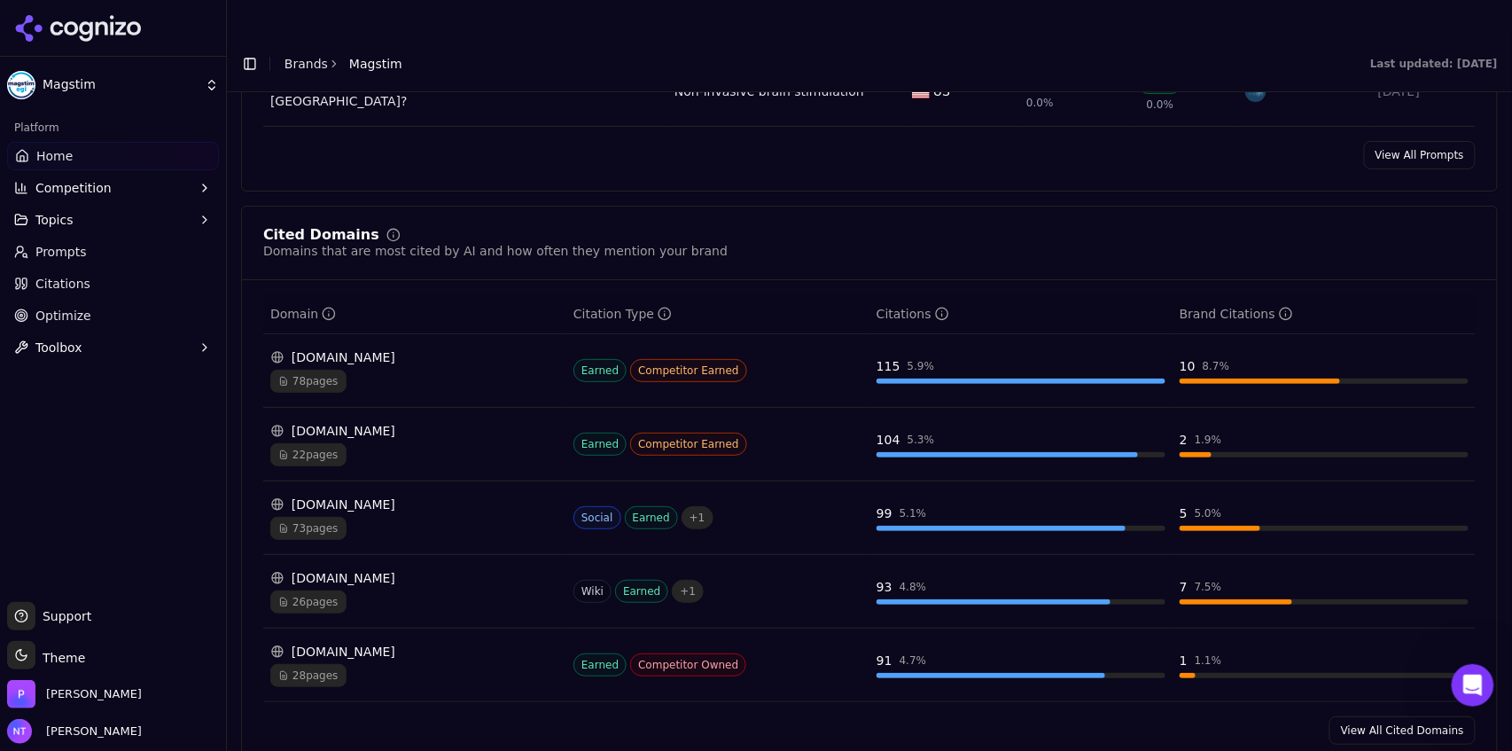
click at [393, 422] on div "[DOMAIN_NAME] 22 pages" at bounding box center [414, 444] width 289 height 44
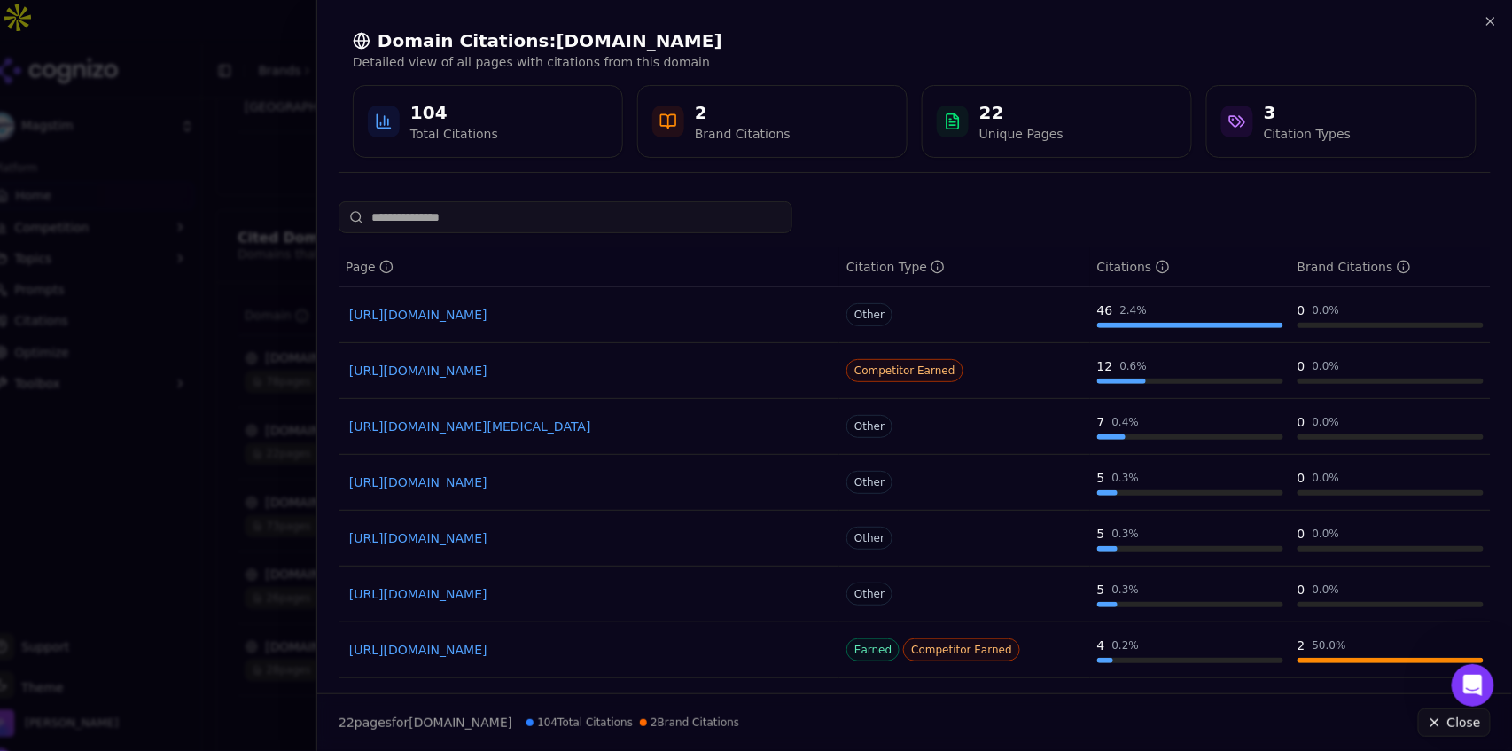
click at [552, 373] on link "[URL][DOMAIN_NAME]" at bounding box center [588, 371] width 479 height 18
click at [907, 30] on div "Domain Citations: [DOMAIN_NAME] Detailed view of all pages with citations from …" at bounding box center [914, 93] width 1195 height 187
click at [907, 22] on icon "button" at bounding box center [1491, 21] width 14 height 14
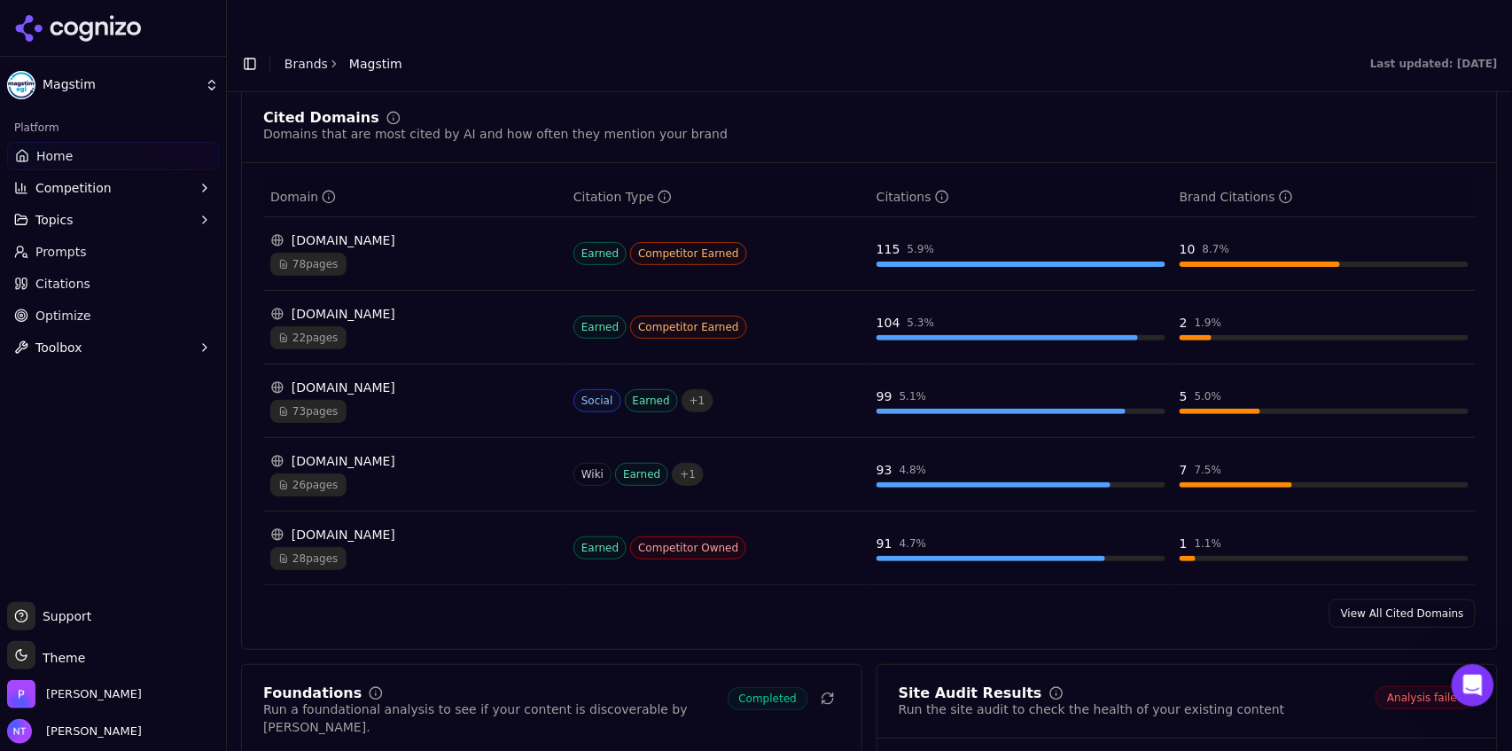
scroll to position [1866, 0]
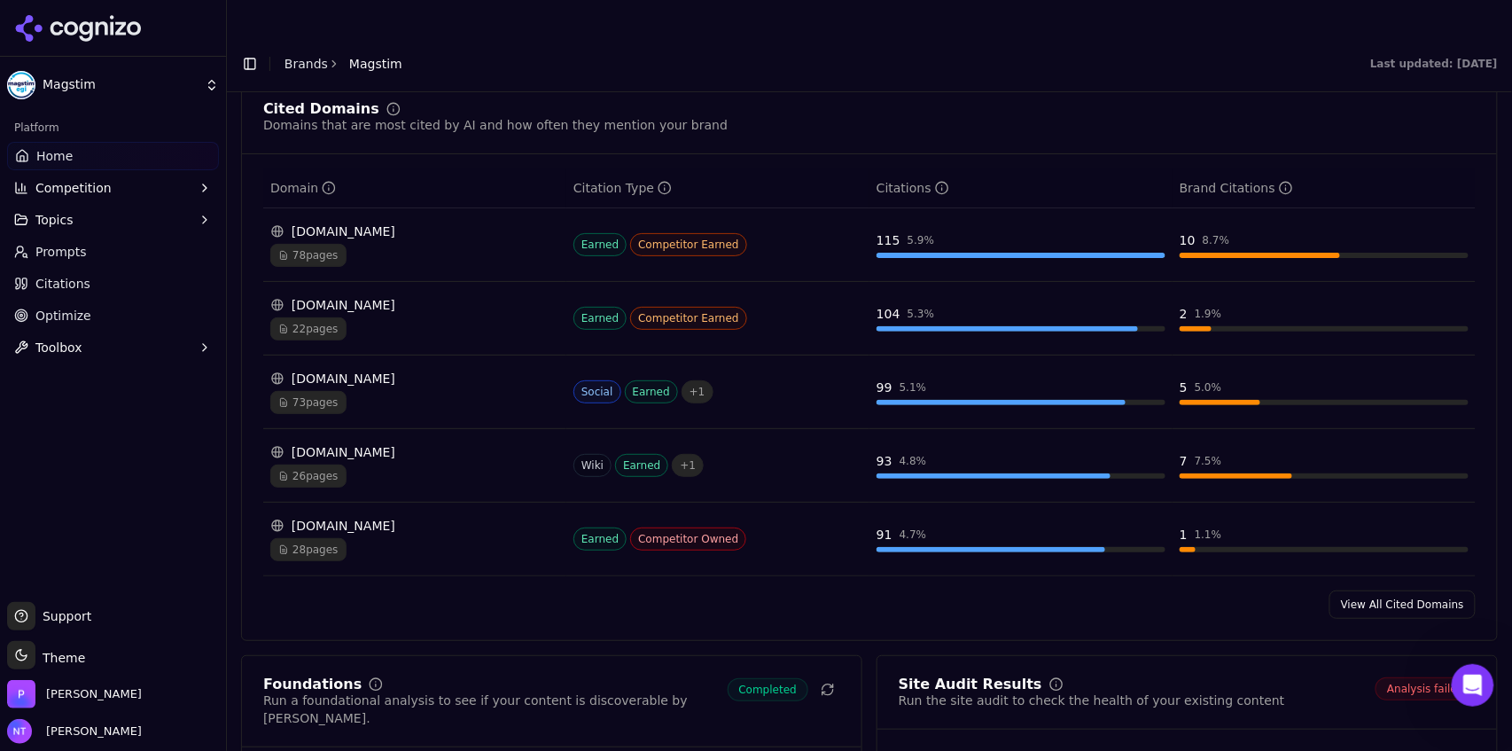
click at [907, 466] on link "View All Cited Domains" at bounding box center [1402, 604] width 146 height 28
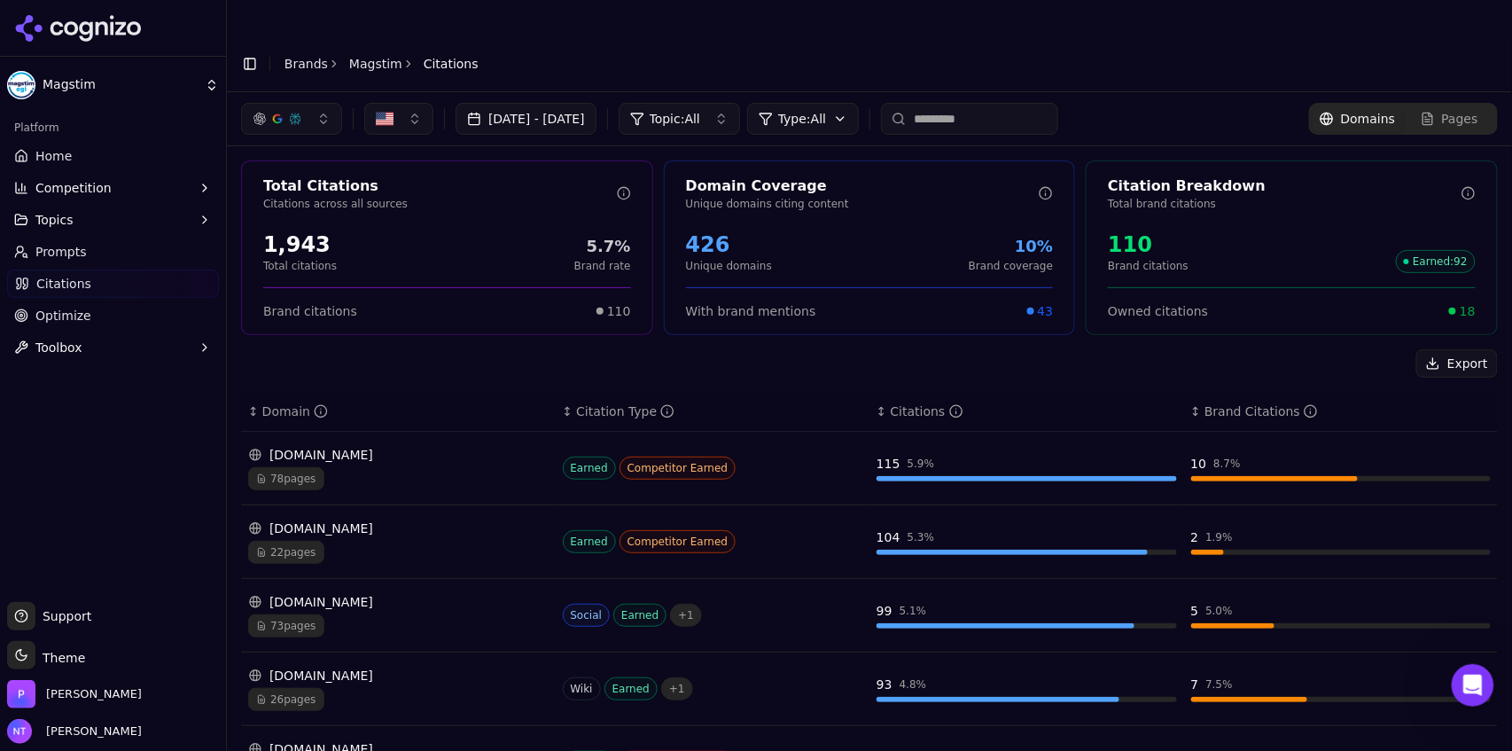
click at [907, 103] on input at bounding box center [969, 119] width 177 height 32
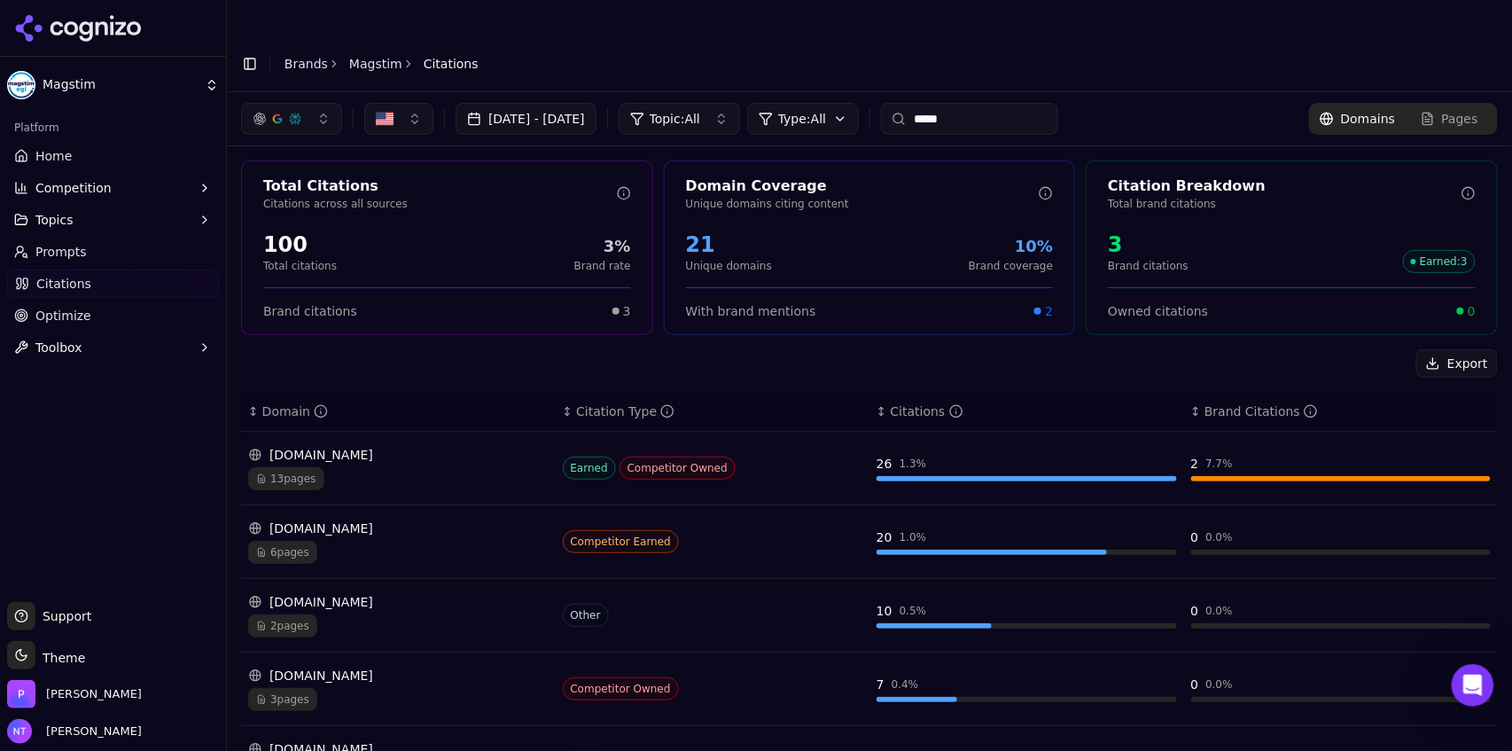
click at [457, 466] on div "13 pages" at bounding box center [398, 478] width 300 height 23
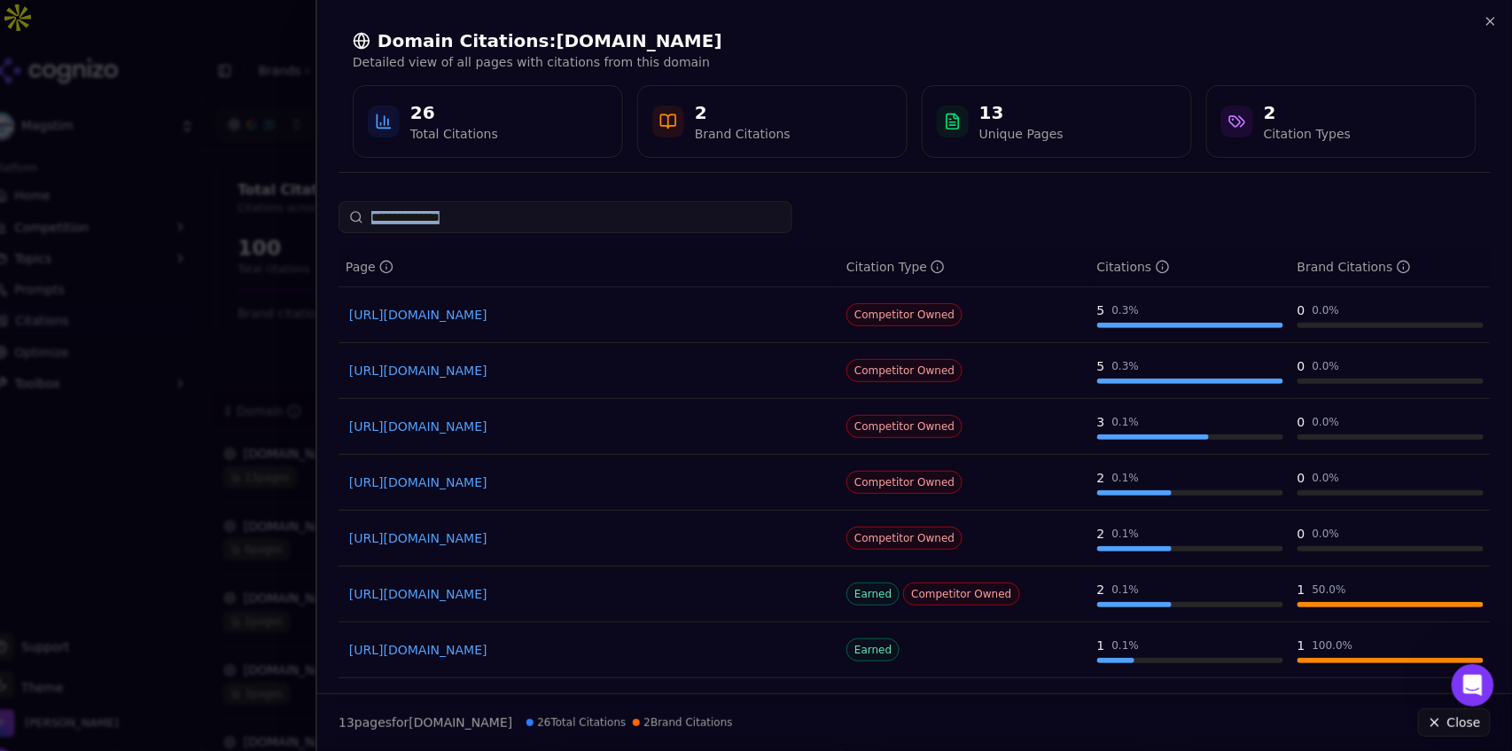
drag, startPoint x: 1512, startPoint y: 370, endPoint x: 1512, endPoint y: 179, distance: 191.4
click at [907, 179] on div "Domain Citations: [DOMAIN_NAME] Detailed view of all pages with citations from …" at bounding box center [914, 375] width 1196 height 751
click at [907, 19] on icon "button" at bounding box center [1491, 21] width 14 height 14
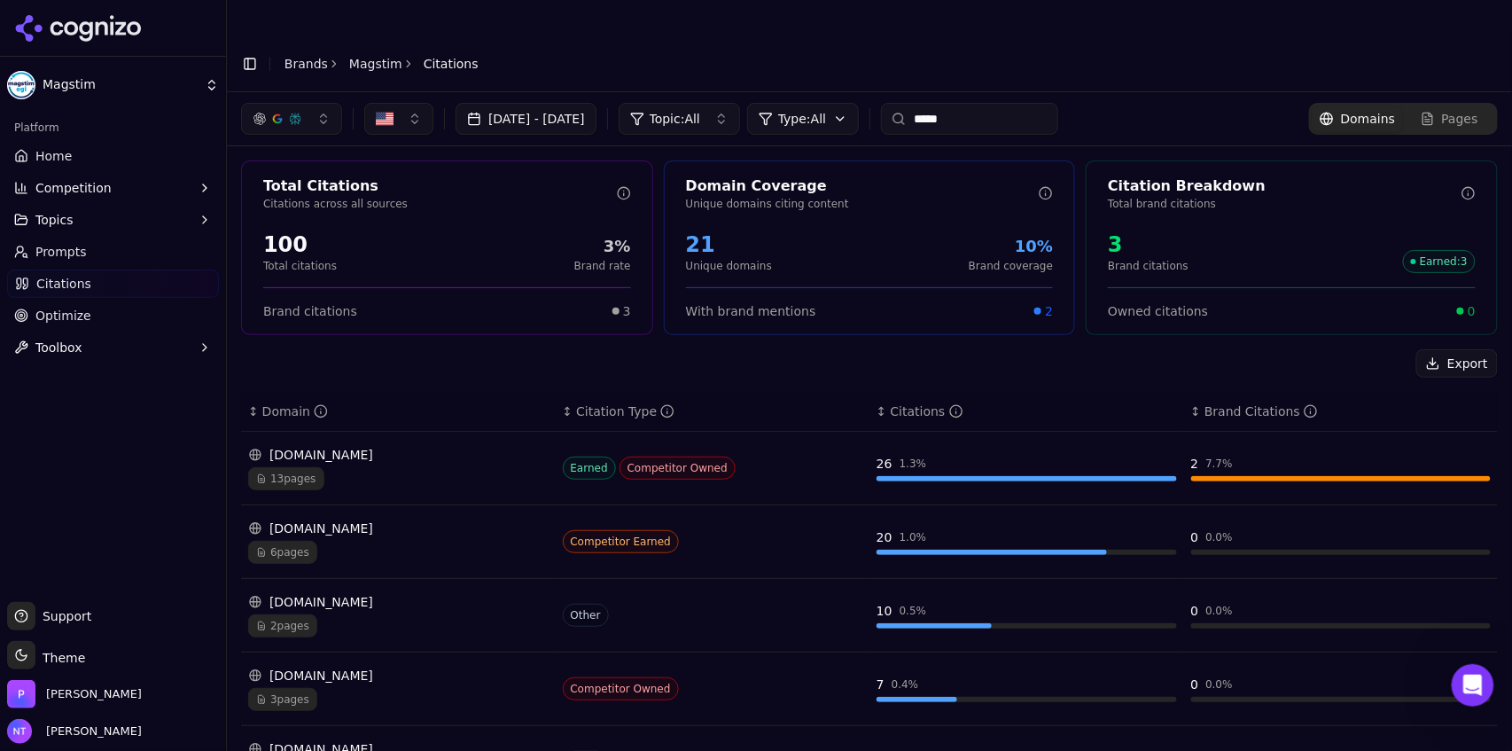
click at [907, 103] on input "*****" at bounding box center [969, 119] width 177 height 32
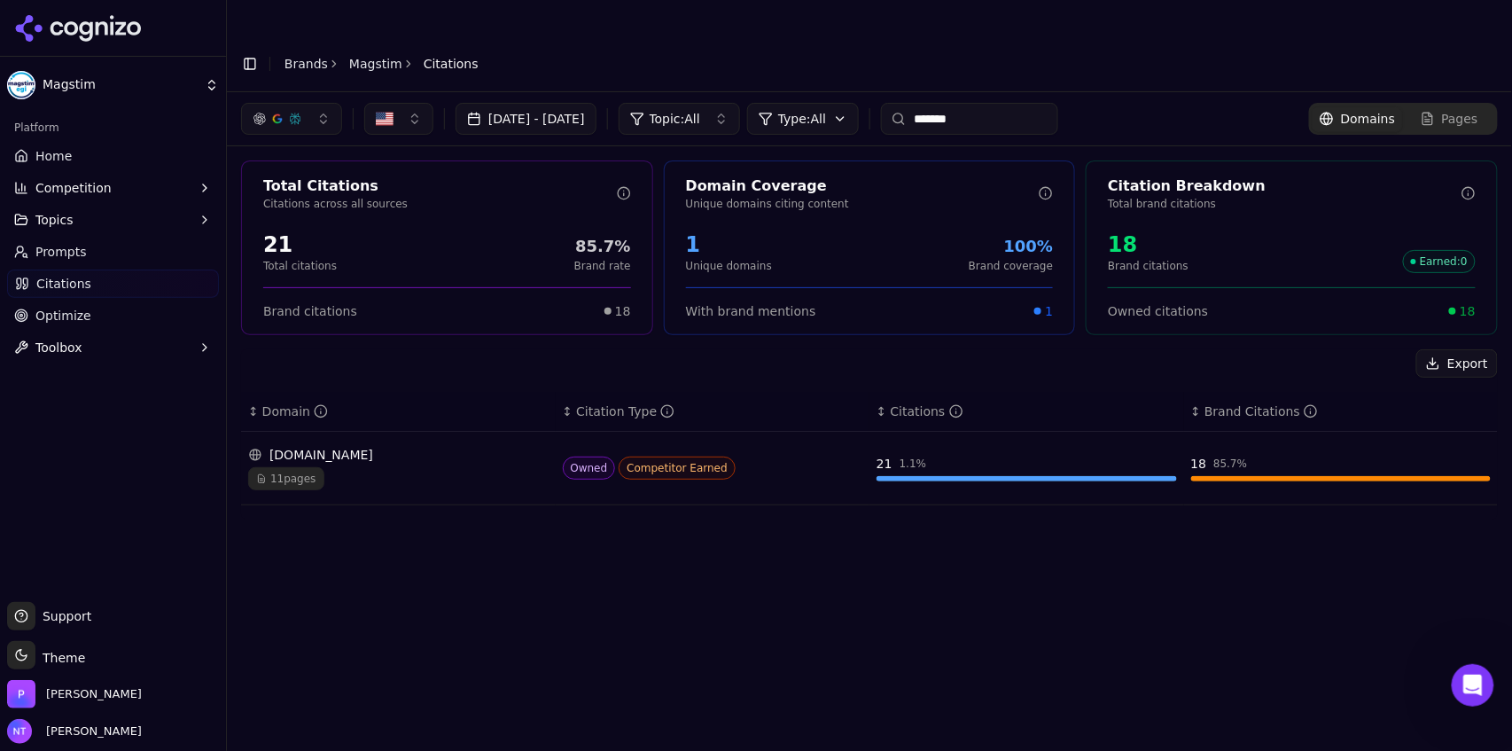
click at [482, 446] on div "[DOMAIN_NAME]" at bounding box center [398, 455] width 300 height 18
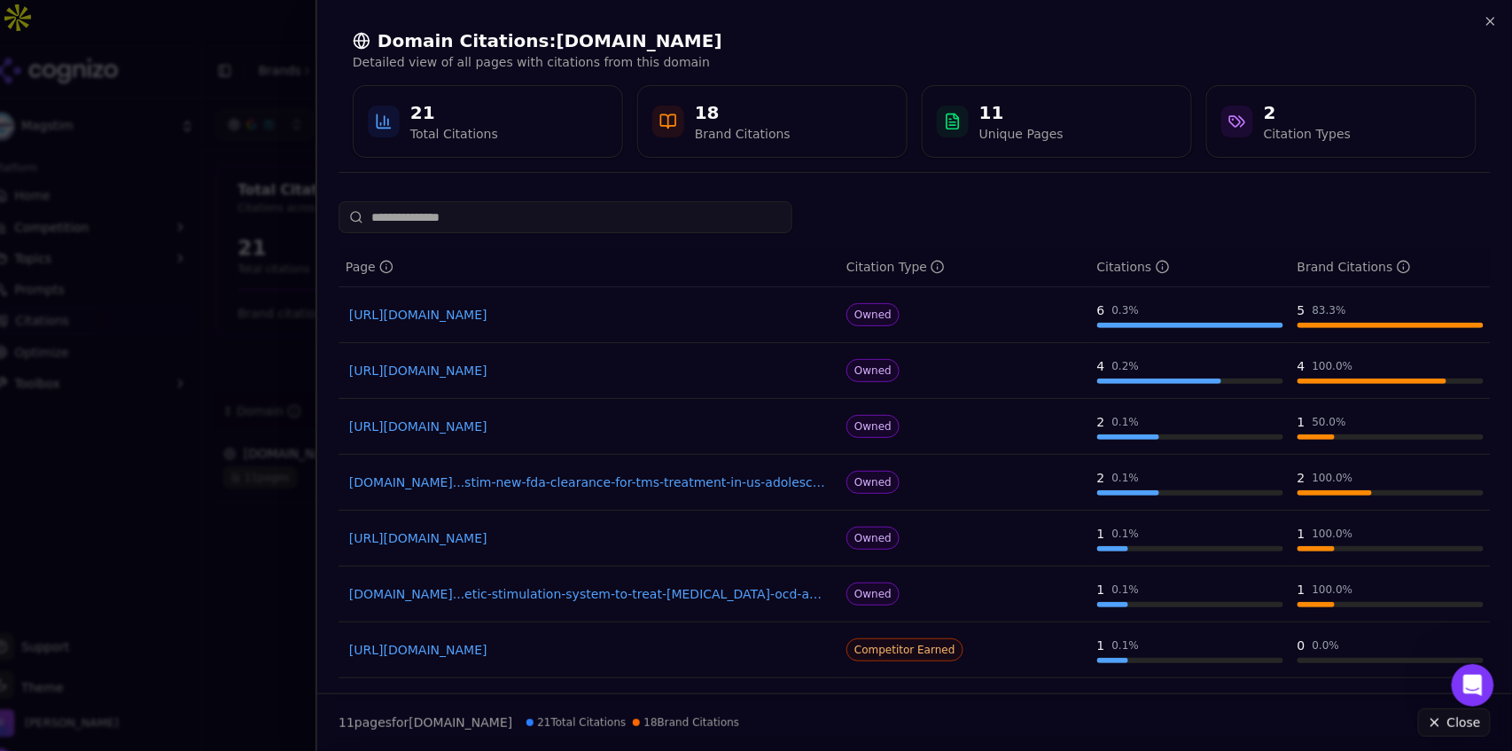
click at [521, 314] on link "[URL][DOMAIN_NAME]" at bounding box center [588, 315] width 479 height 18
click at [500, 314] on link "[URL][DOMAIN_NAME]" at bounding box center [588, 315] width 479 height 18
click at [907, 23] on icon "button" at bounding box center [1491, 21] width 14 height 14
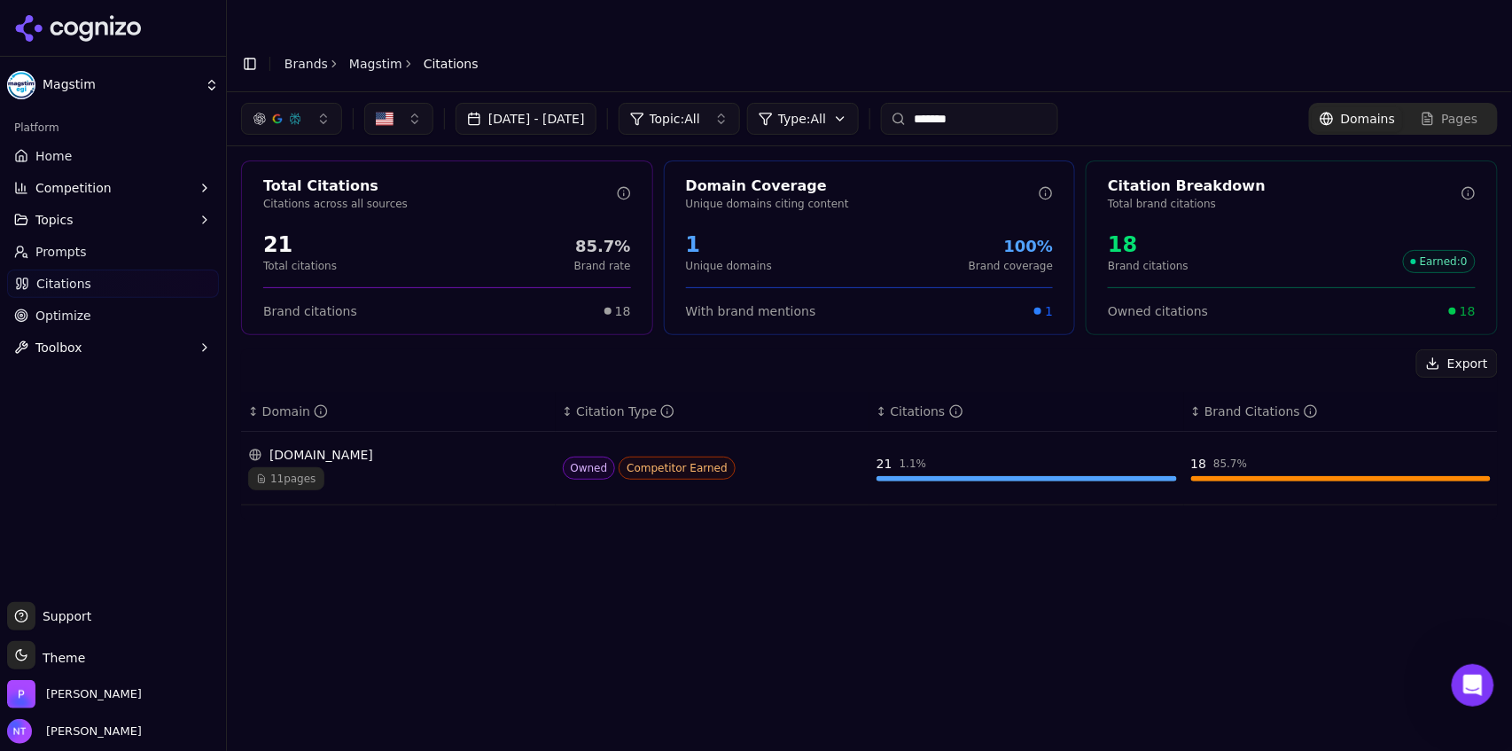
click at [395, 446] on div "[DOMAIN_NAME] 11 pages" at bounding box center [398, 468] width 300 height 44
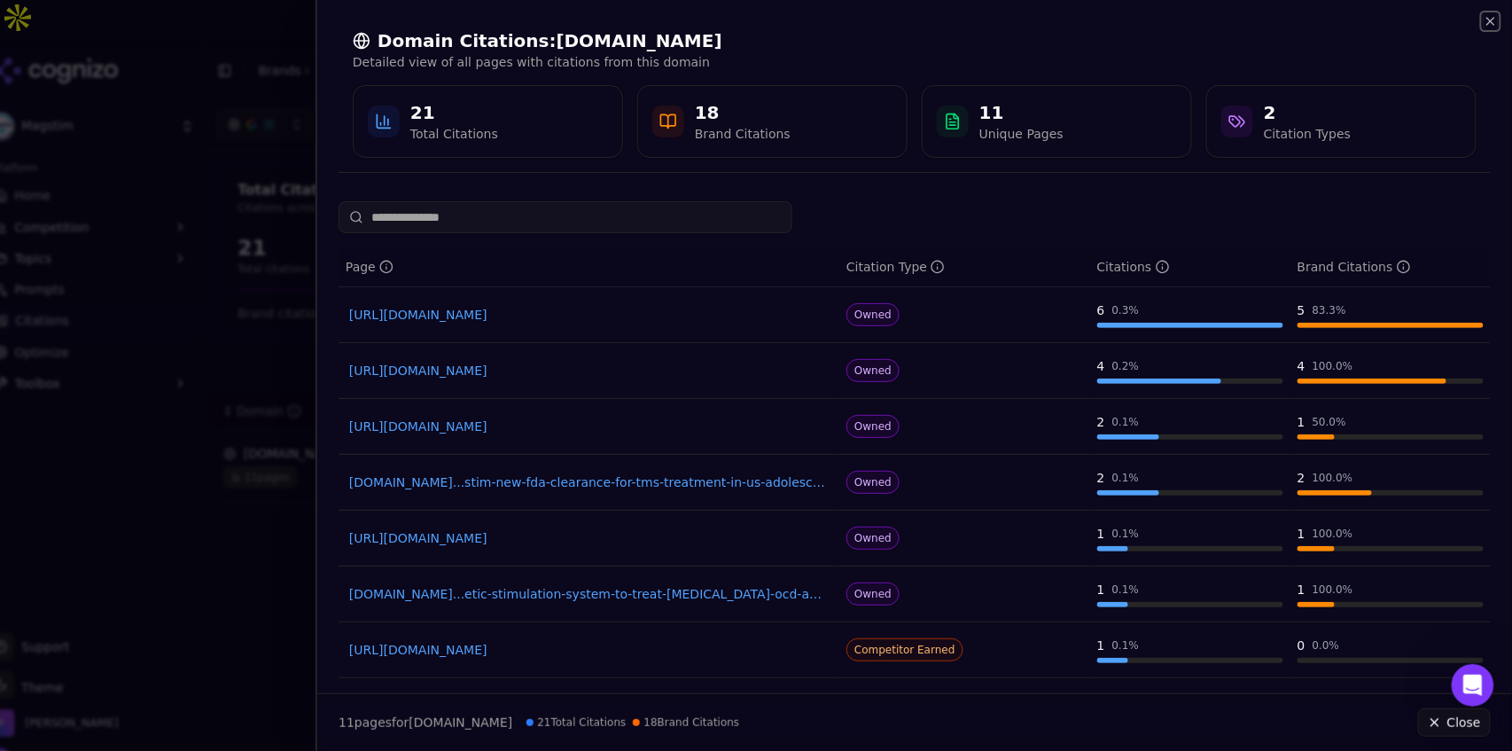
click at [907, 20] on icon "button" at bounding box center [1491, 21] width 14 height 14
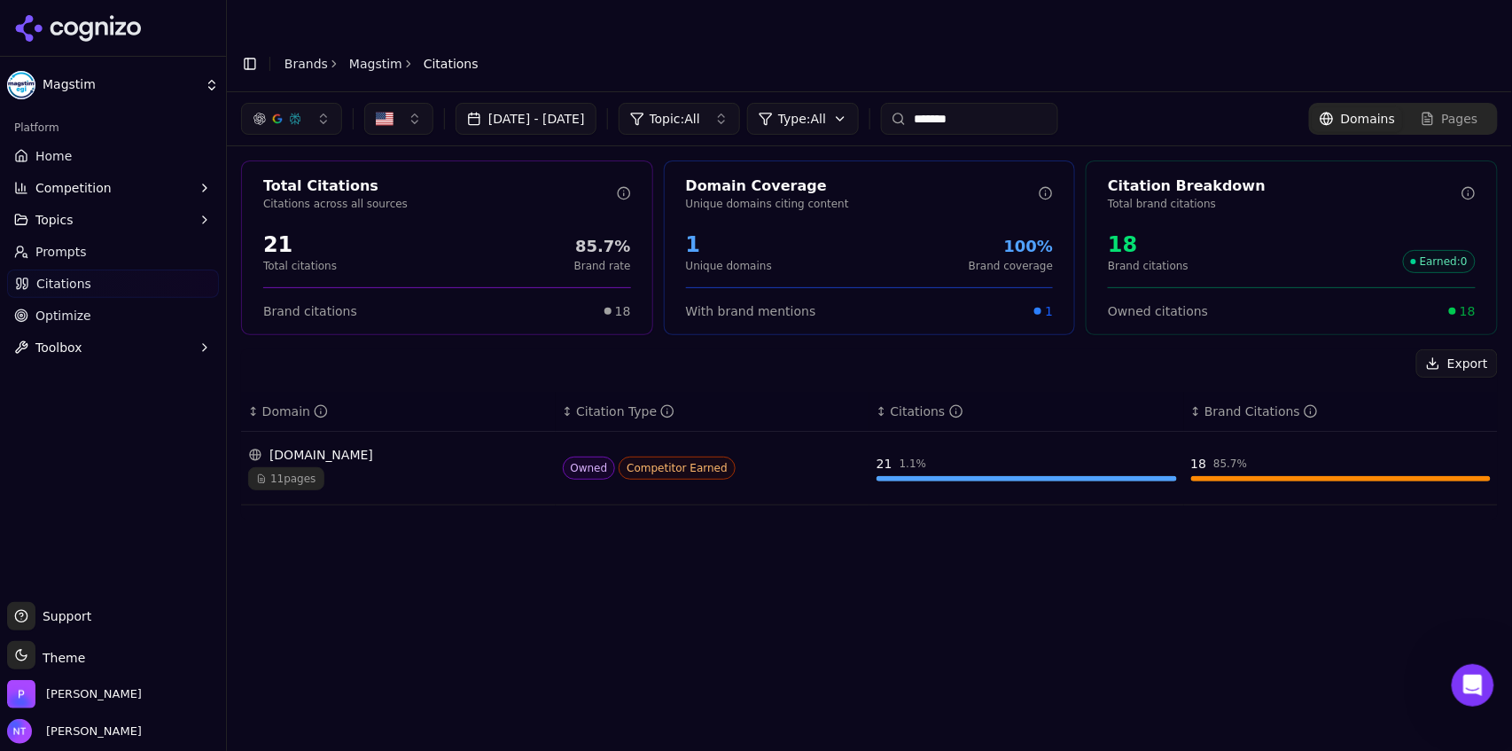
click at [907, 103] on input "*******" at bounding box center [969, 119] width 177 height 32
type input "*********"
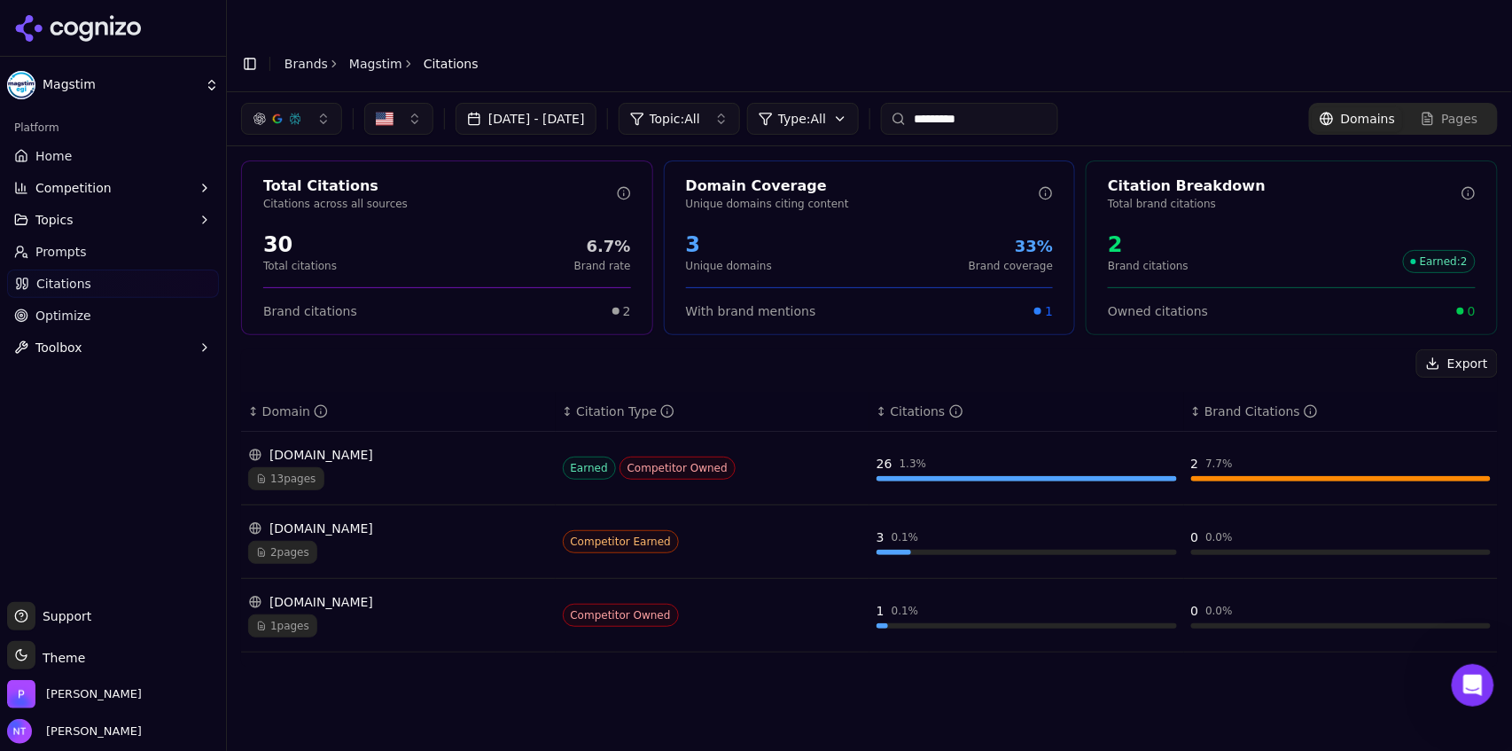
click at [458, 446] on div "[DOMAIN_NAME]" at bounding box center [398, 455] width 300 height 18
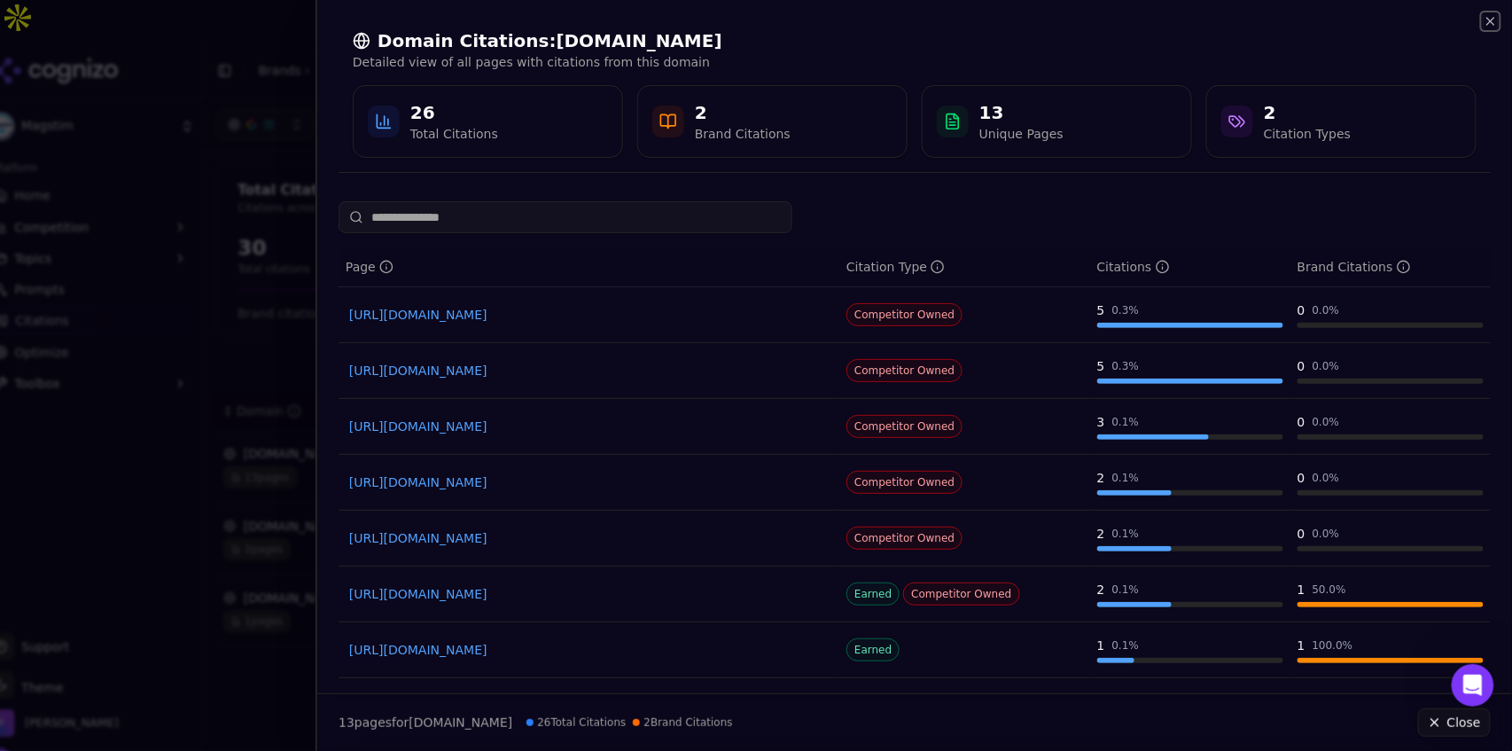
click at [907, 20] on icon "button" at bounding box center [1490, 21] width 7 height 7
